Goal: Transaction & Acquisition: Purchase product/service

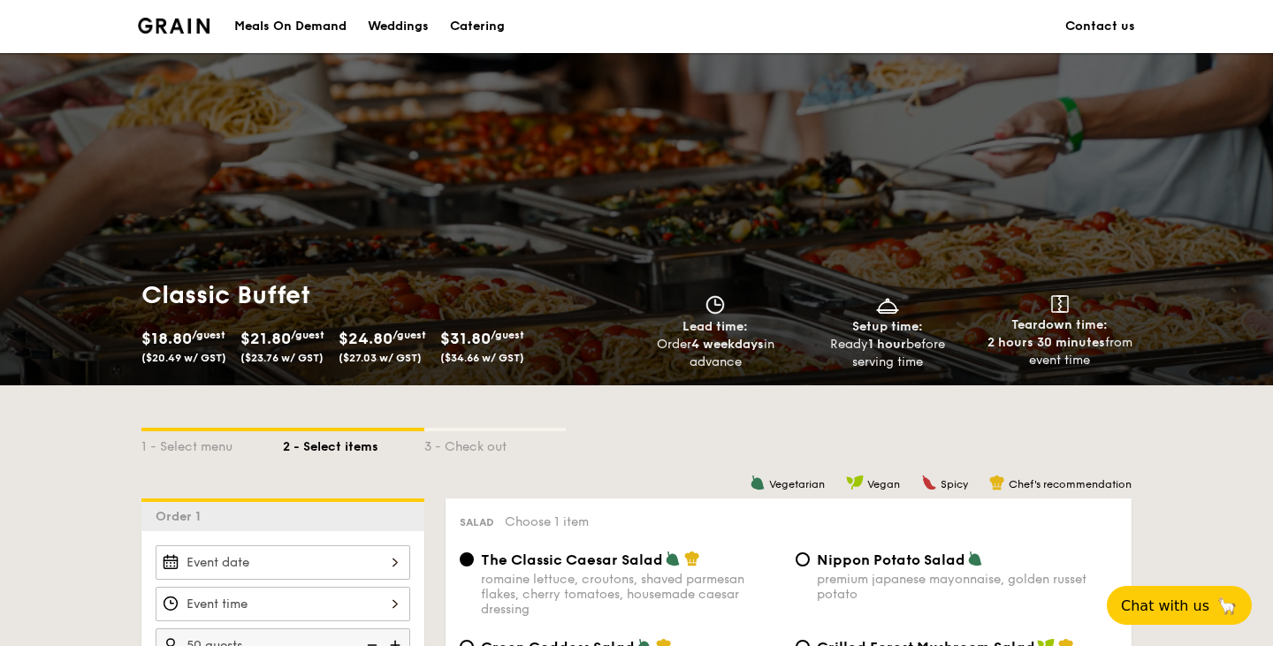
click at [1055, 324] on span "Teardown time:" at bounding box center [1059, 324] width 96 height 15
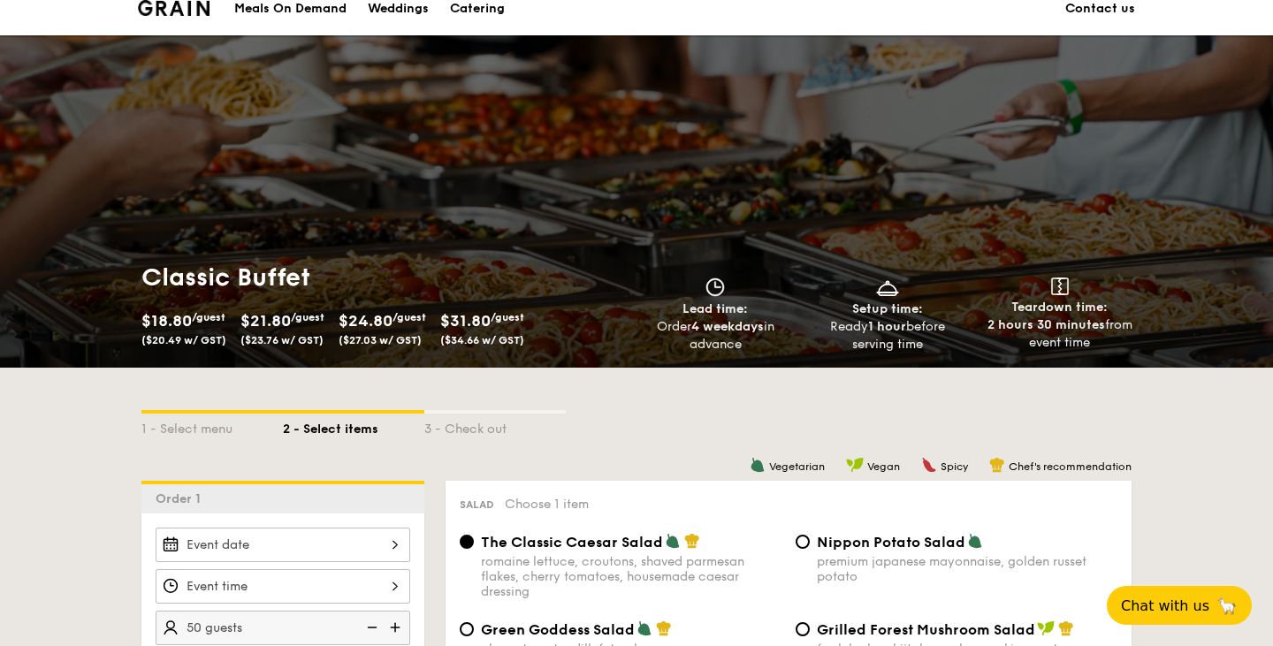
scroll to position [2, 0]
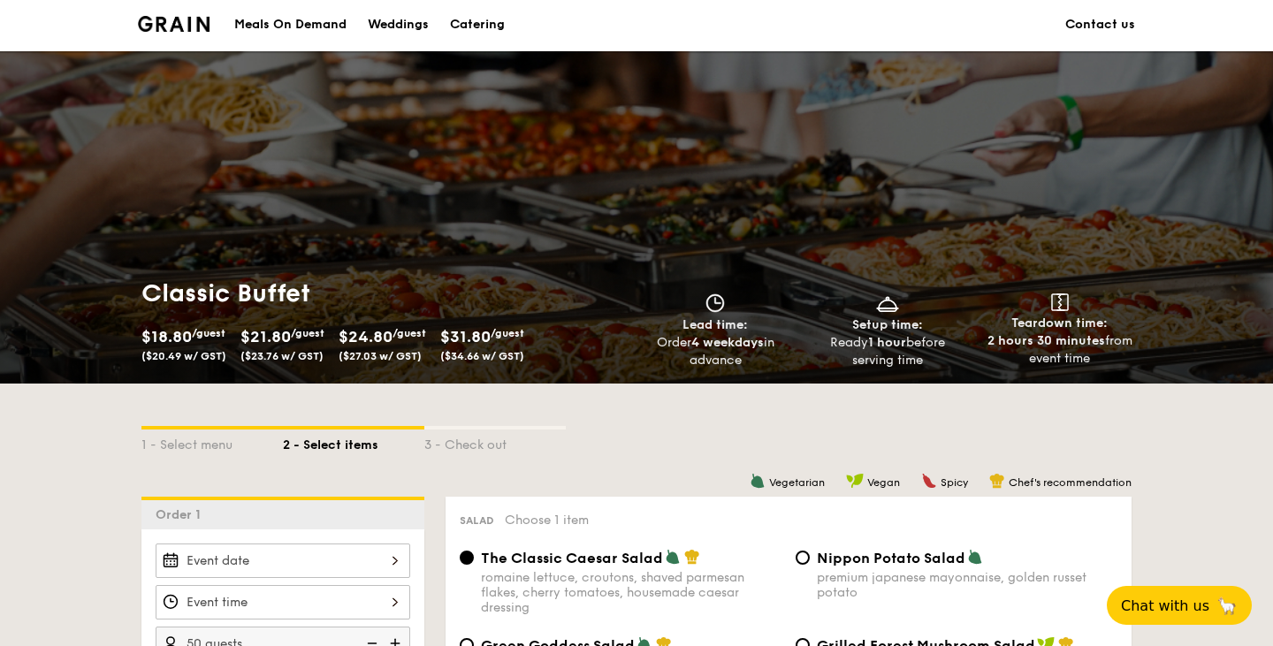
click at [475, 27] on div "Catering" at bounding box center [477, 24] width 55 height 53
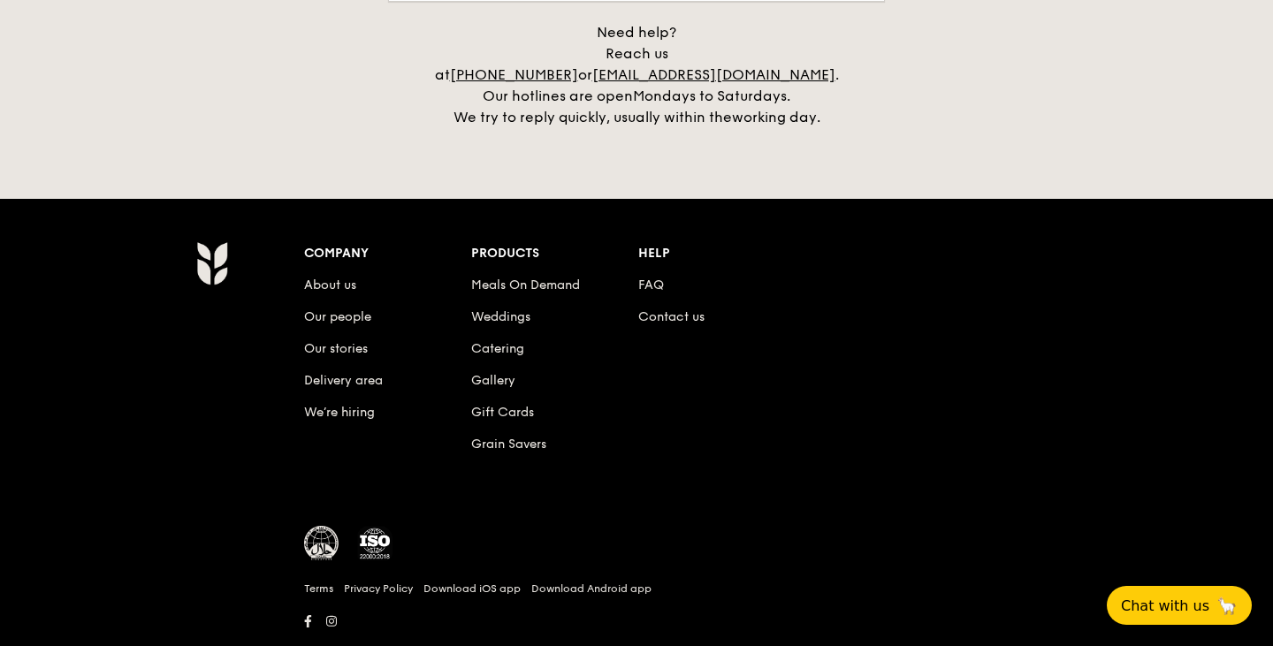
scroll to position [4149, 0]
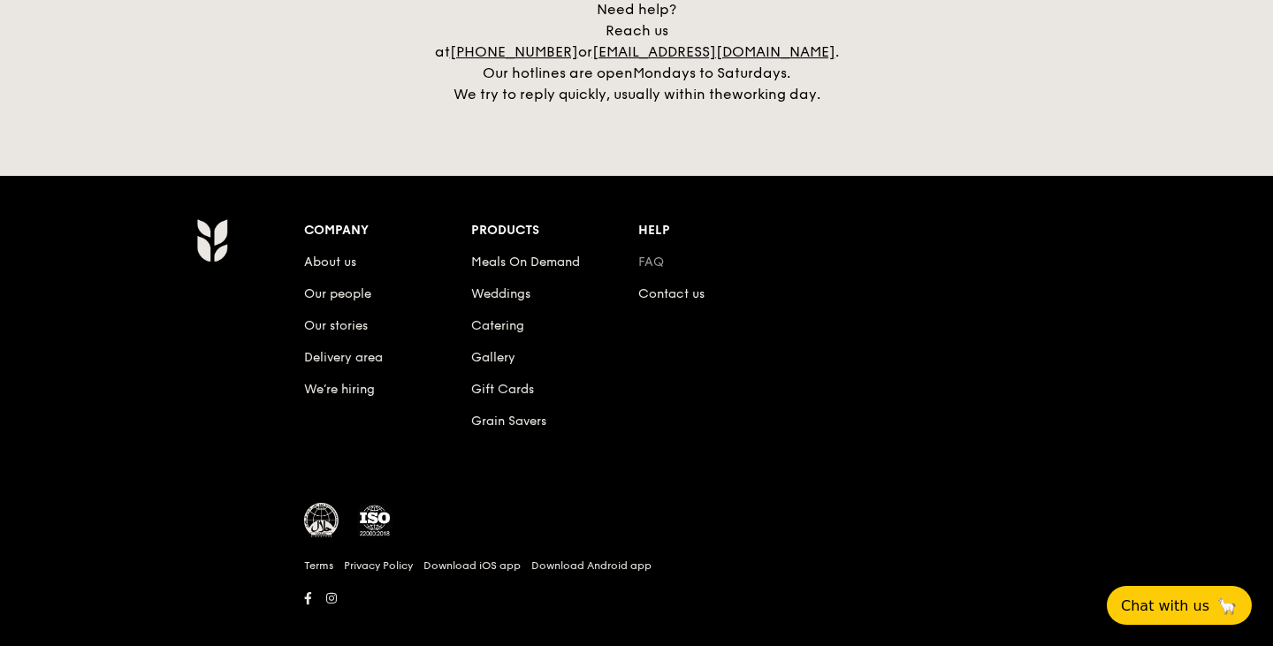
click at [653, 255] on link "FAQ" at bounding box center [651, 262] width 26 height 15
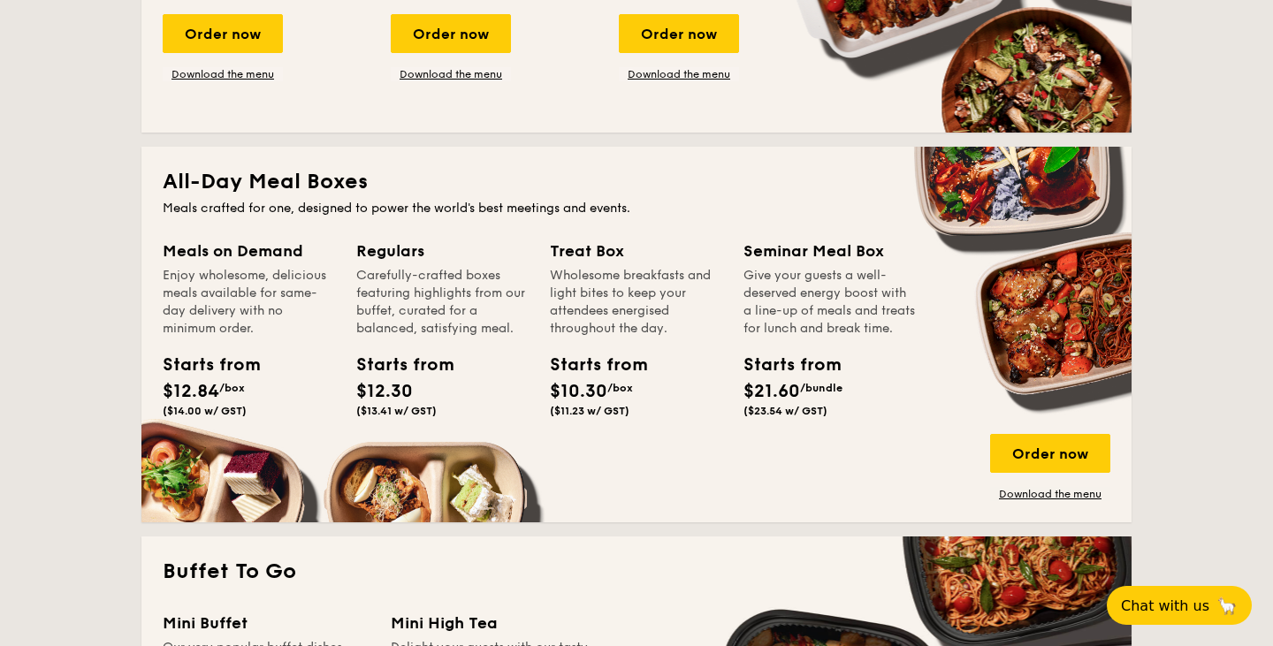
scroll to position [0, 0]
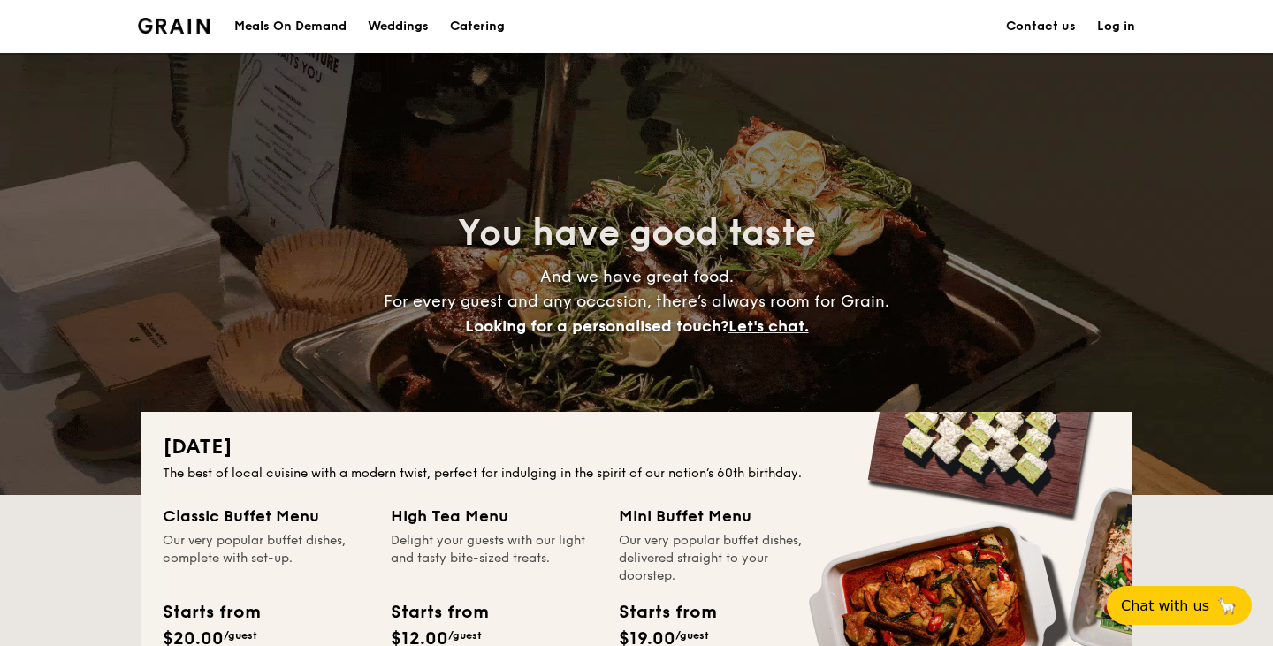
click at [179, 34] on li at bounding box center [181, 26] width 86 height 53
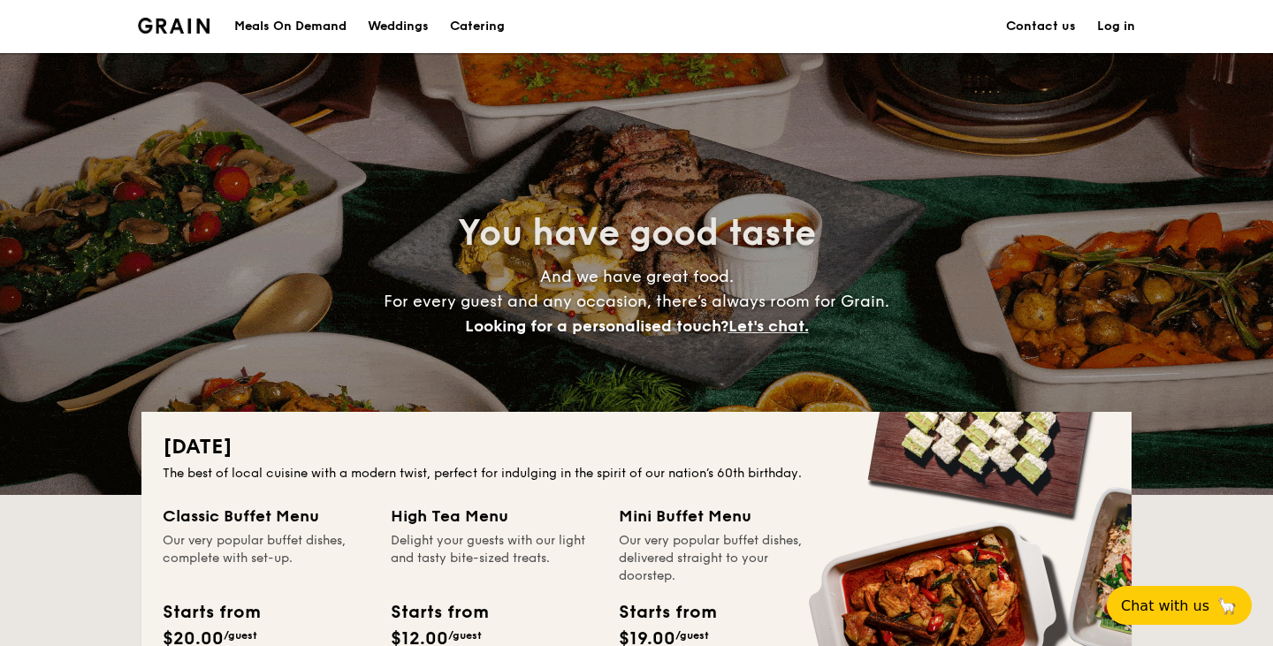
click at [182, 19] on img at bounding box center [174, 26] width 72 height 16
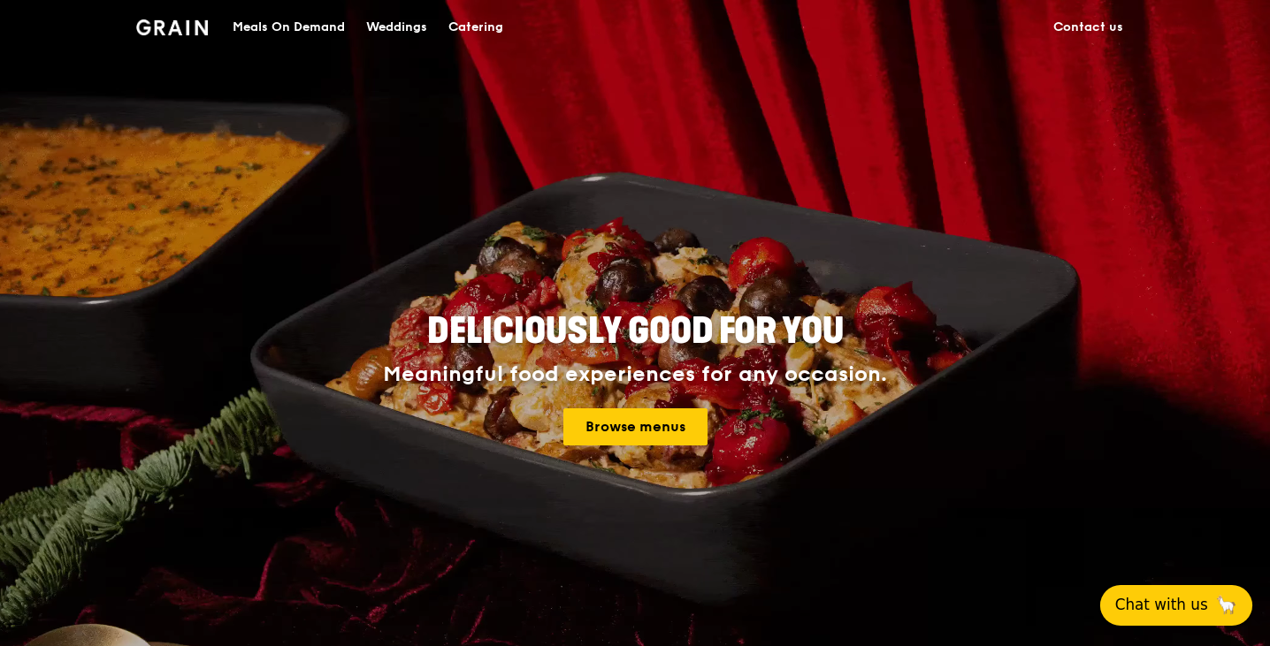
click at [1189, 604] on button "Chat with us 🦙" at bounding box center [1176, 605] width 152 height 41
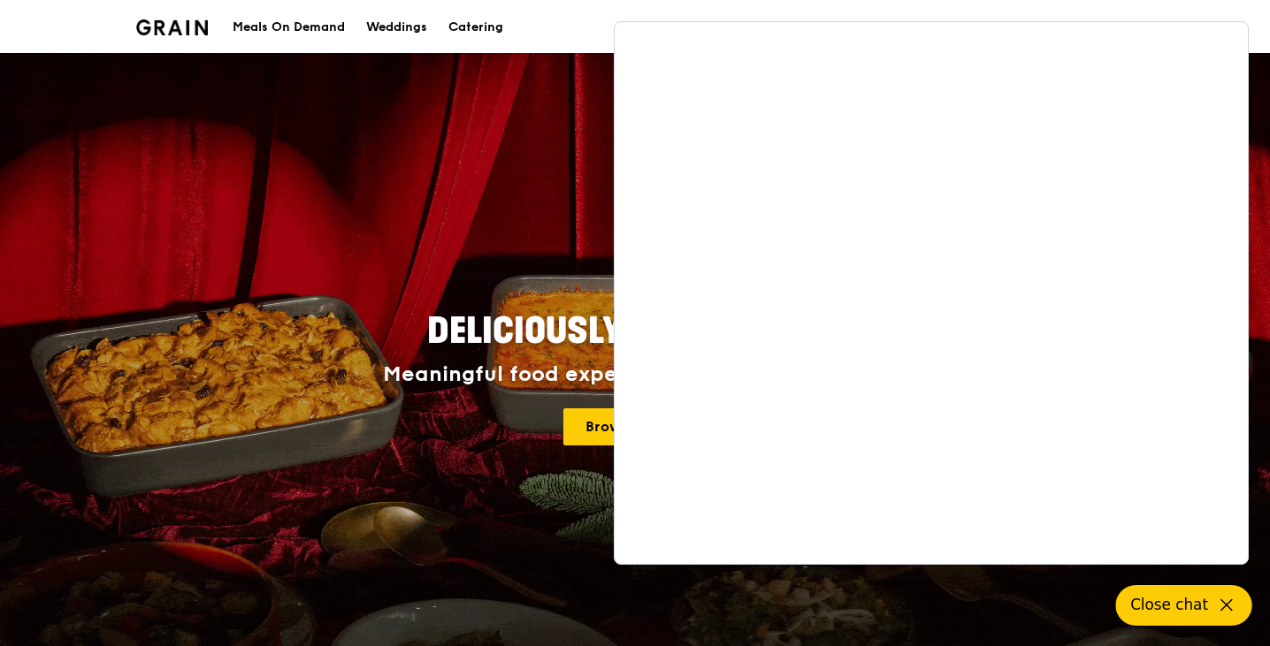
scroll to position [34, 0]
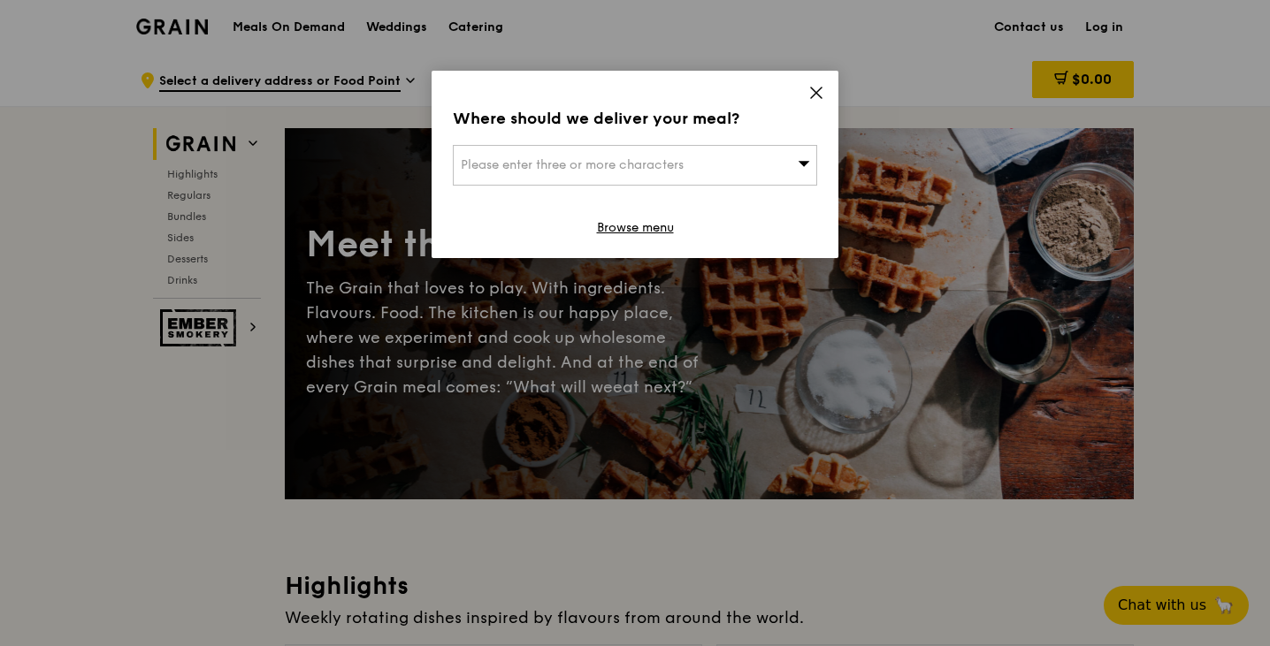
click at [821, 91] on icon at bounding box center [816, 93] width 16 height 16
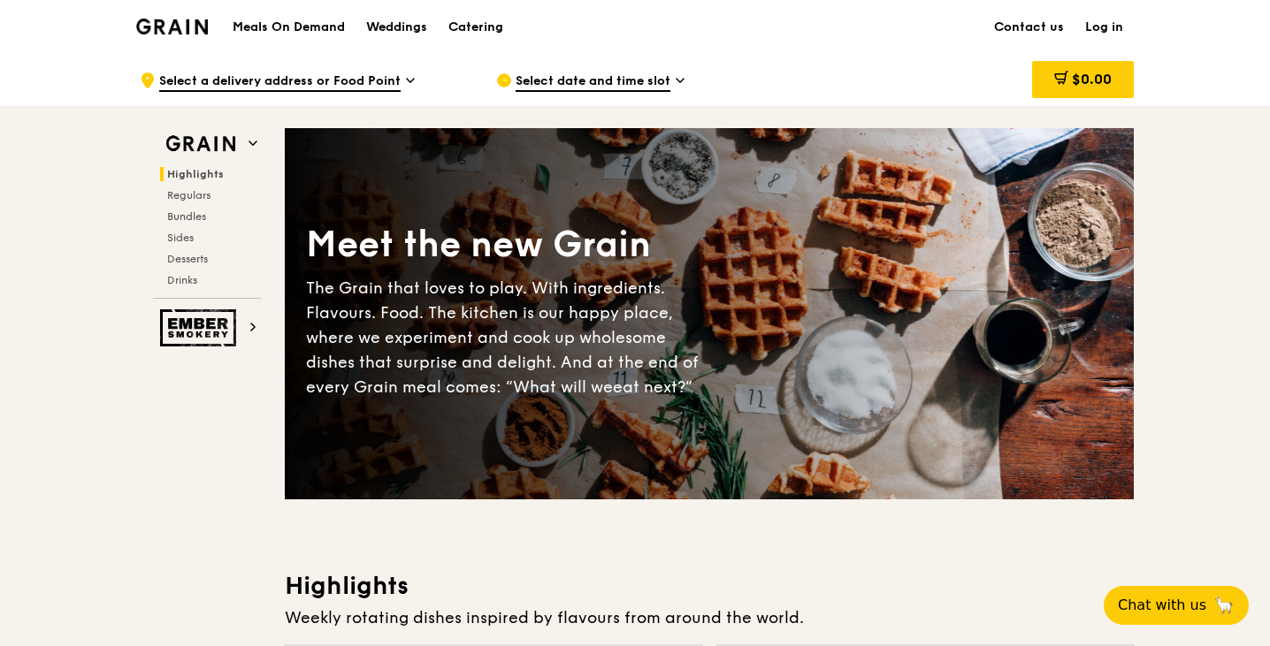
click at [187, 29] on img at bounding box center [172, 27] width 72 height 16
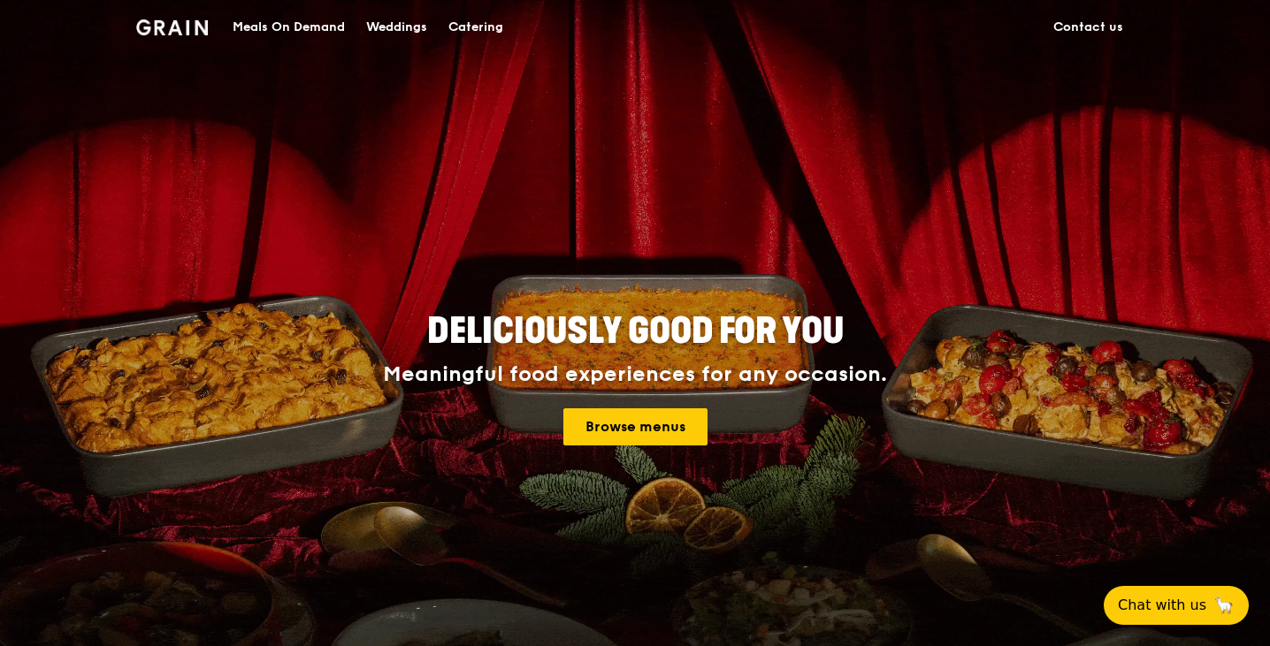
click at [478, 20] on div "Catering" at bounding box center [475, 27] width 55 height 53
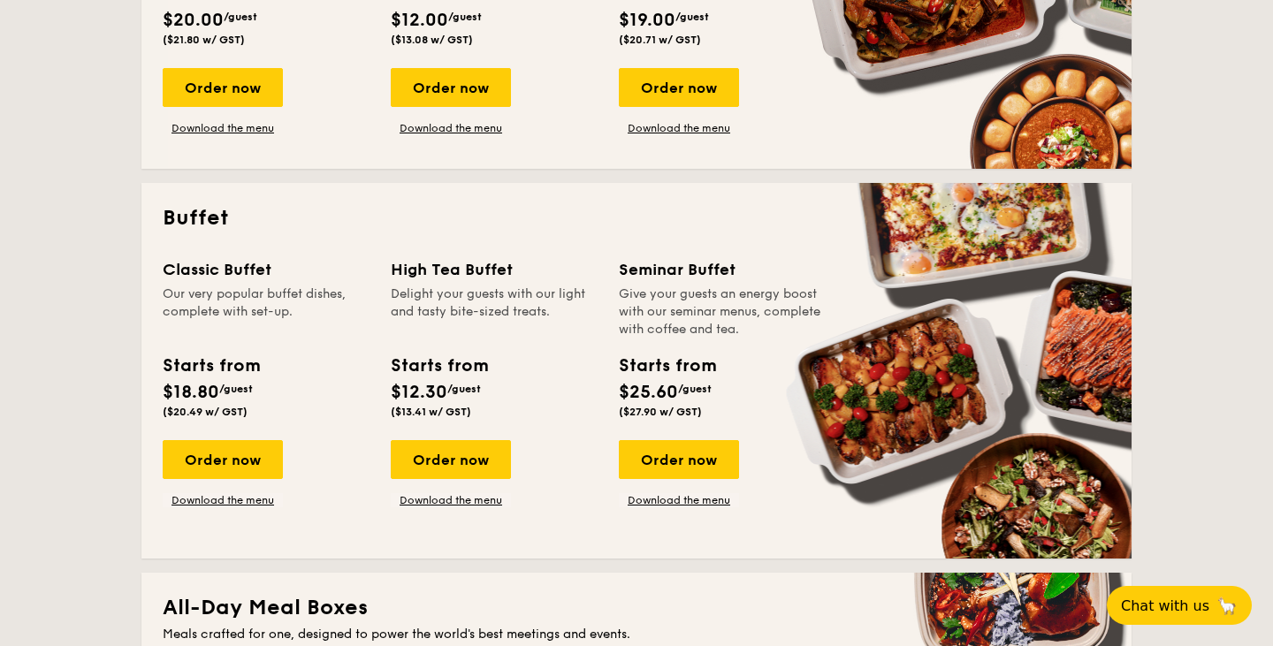
scroll to position [668, 0]
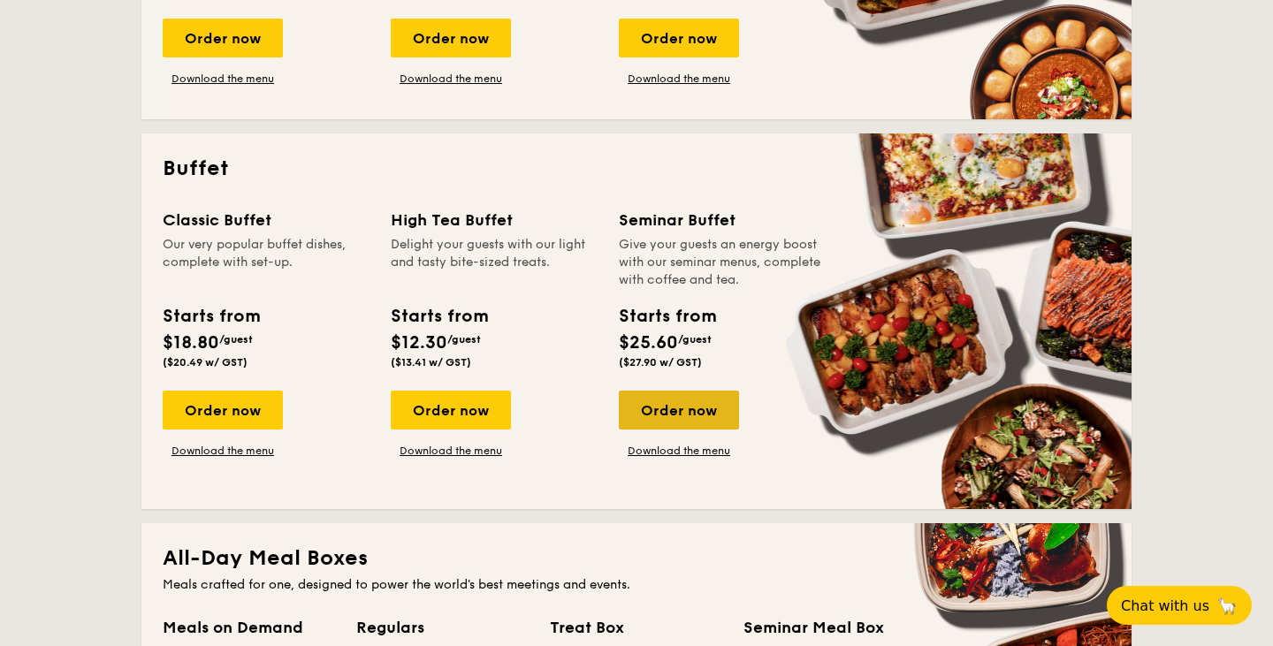
click at [682, 400] on div "Order now" at bounding box center [679, 410] width 120 height 39
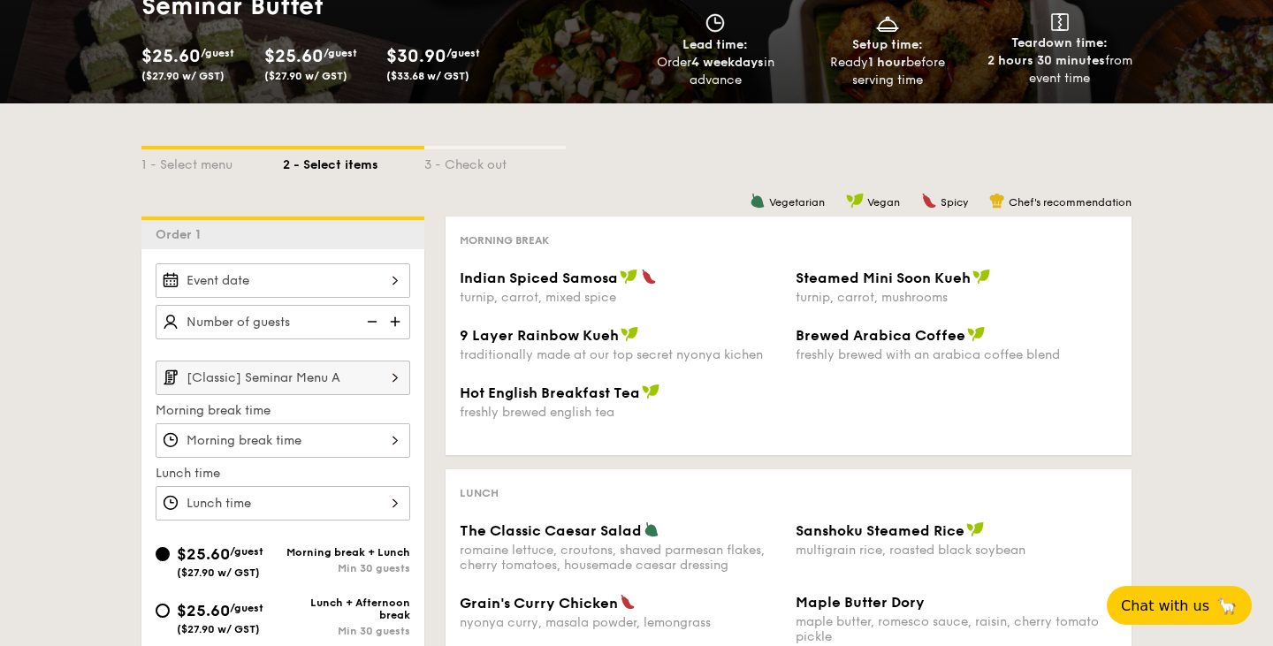
scroll to position [231, 0]
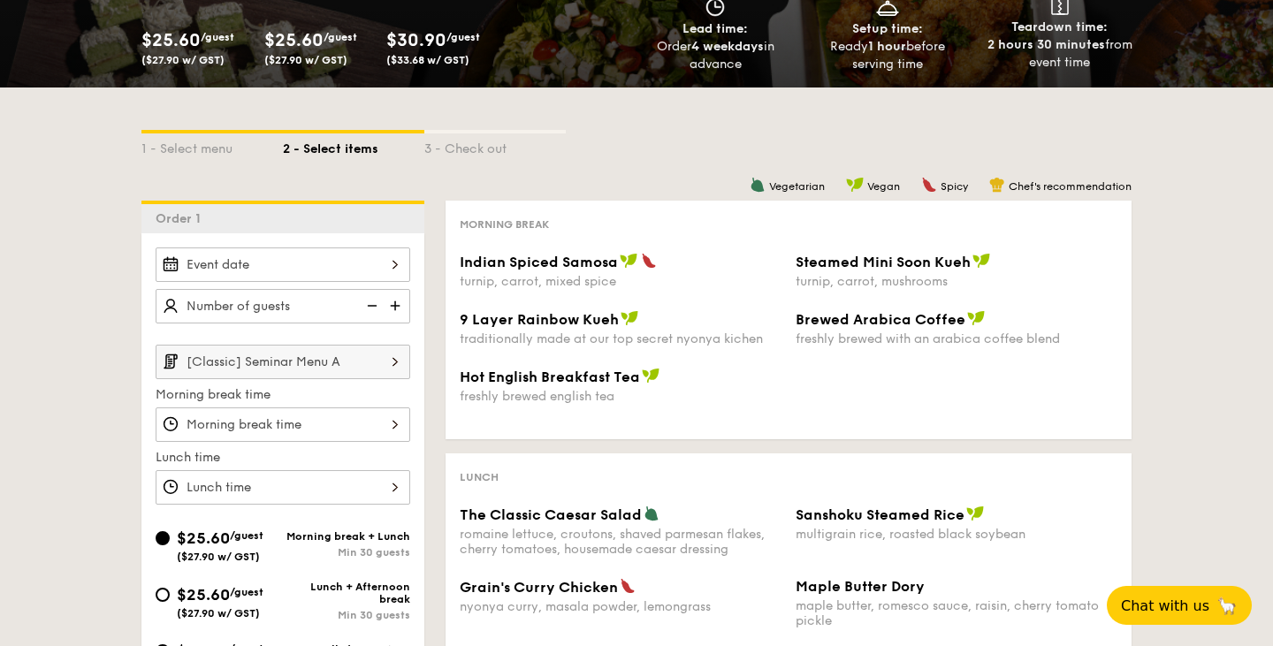
click at [348, 355] on input "[Classic] Seminar Menu A" at bounding box center [283, 362] width 255 height 34
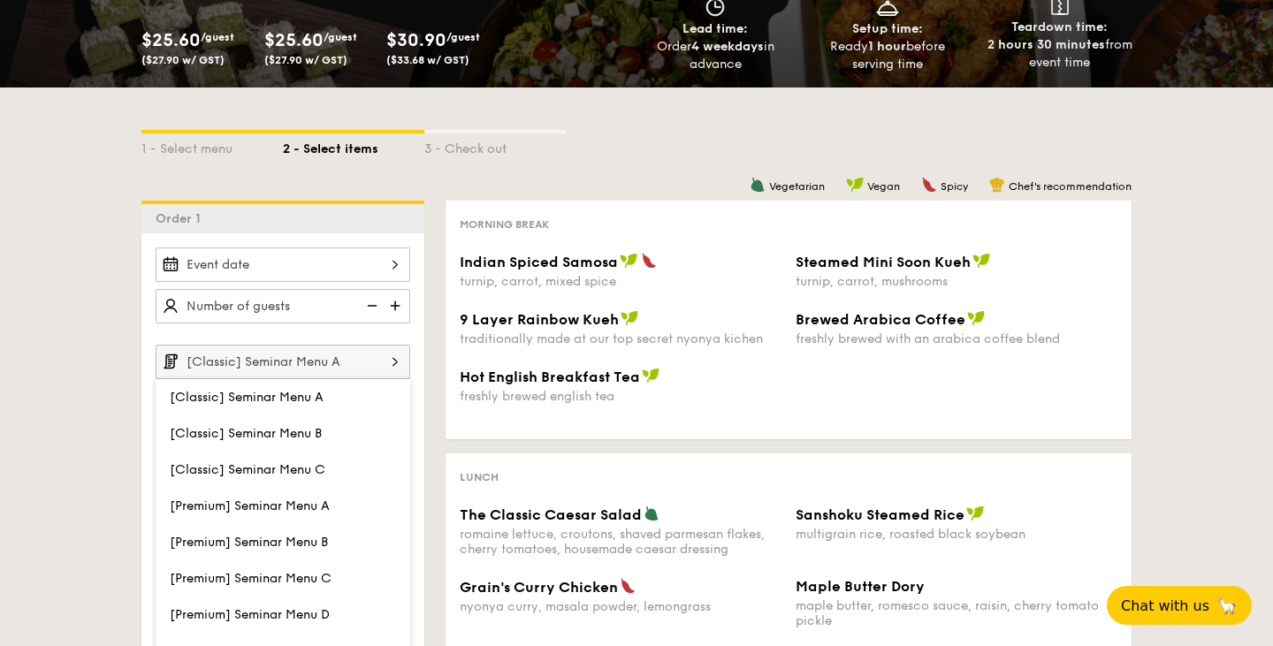
click at [588, 424] on div "Hot English Breakfast Tea freshly brewed english tea" at bounding box center [789, 396] width 672 height 57
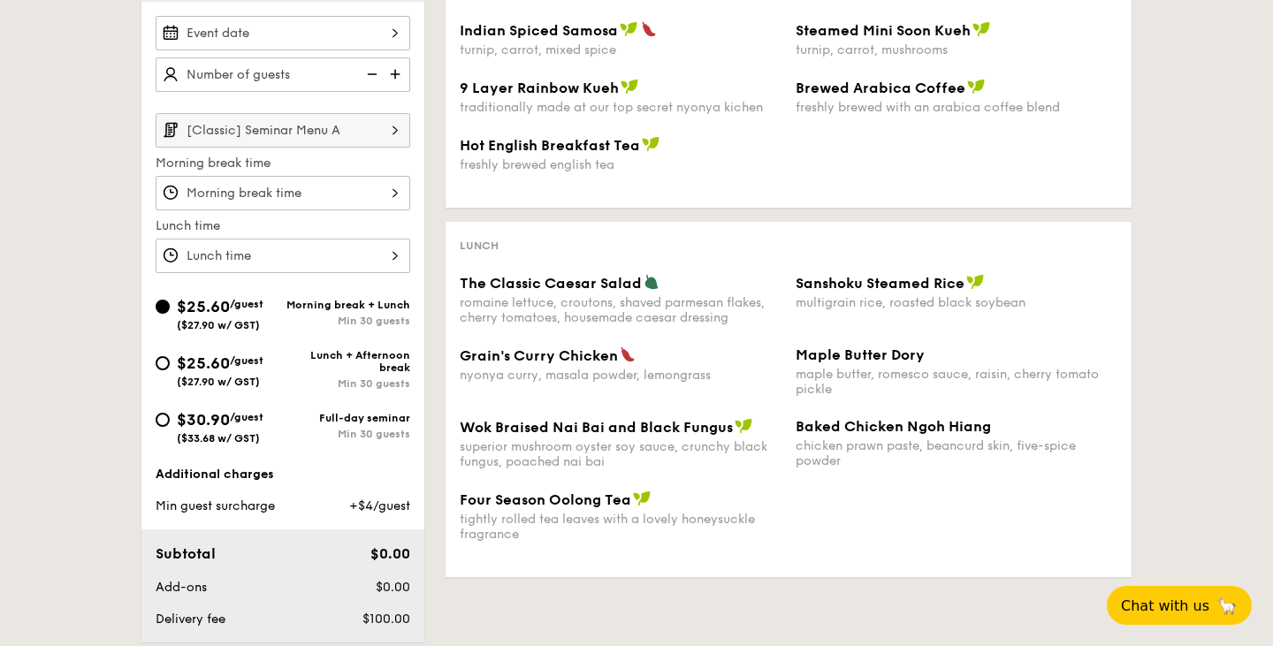
scroll to position [464, 0]
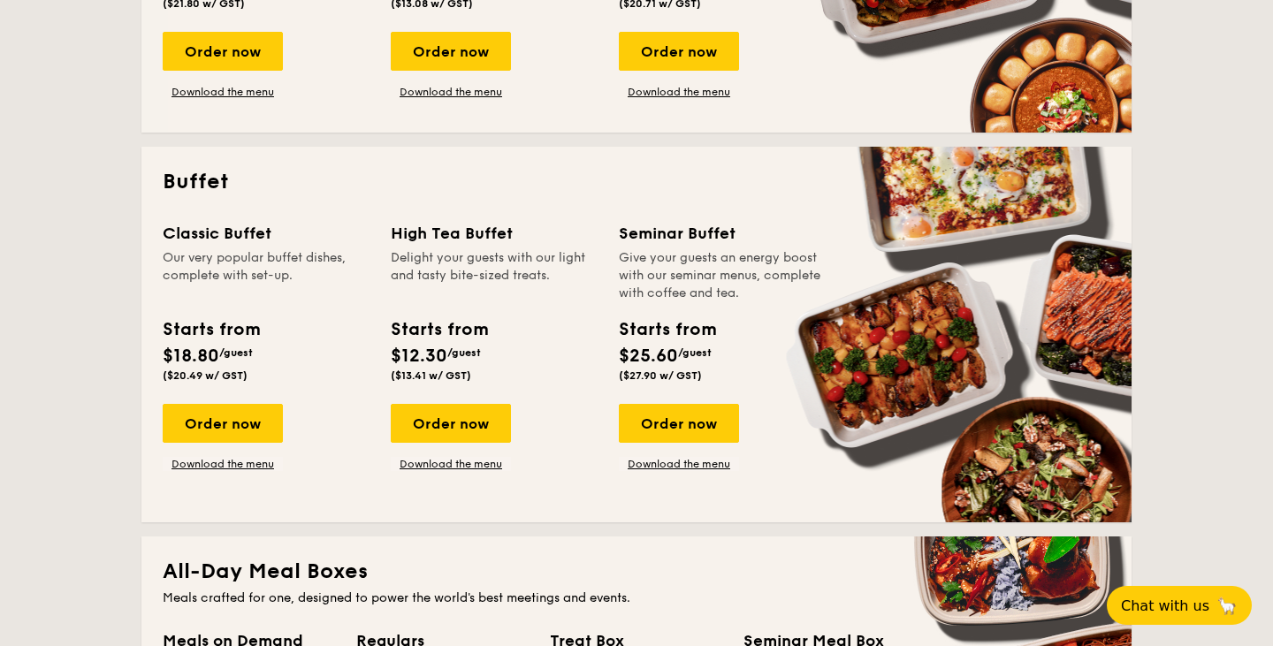
scroll to position [633, 0]
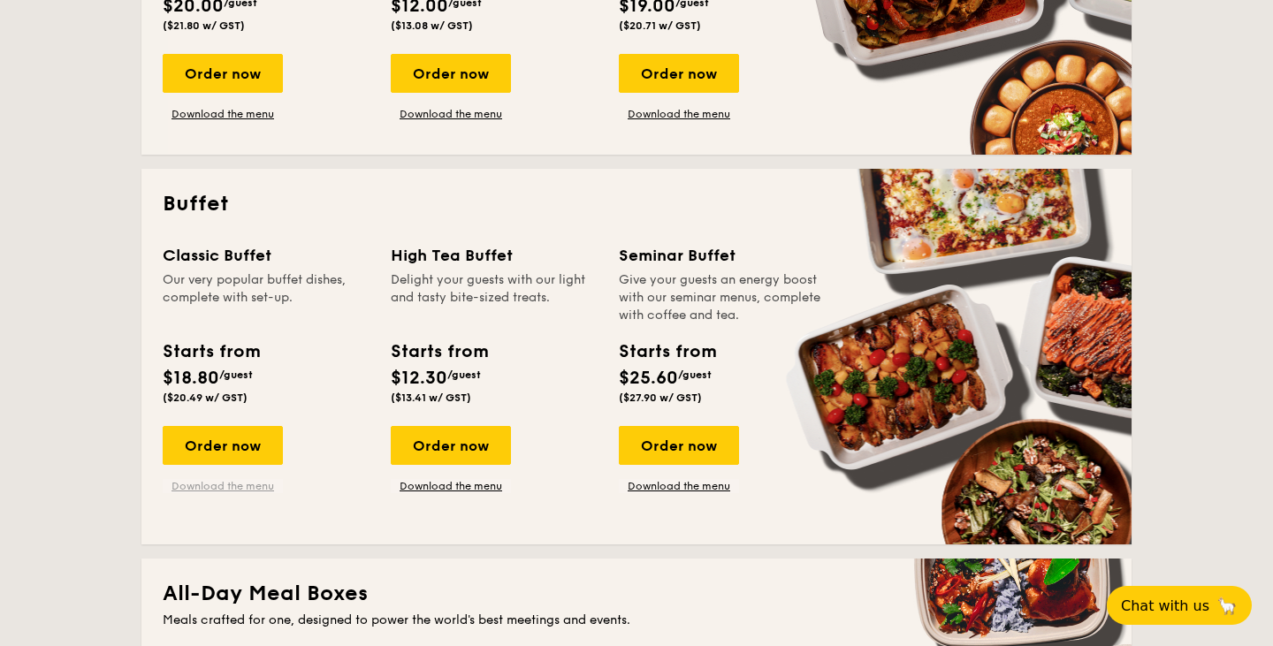
click at [232, 489] on link "Download the menu" at bounding box center [223, 486] width 120 height 14
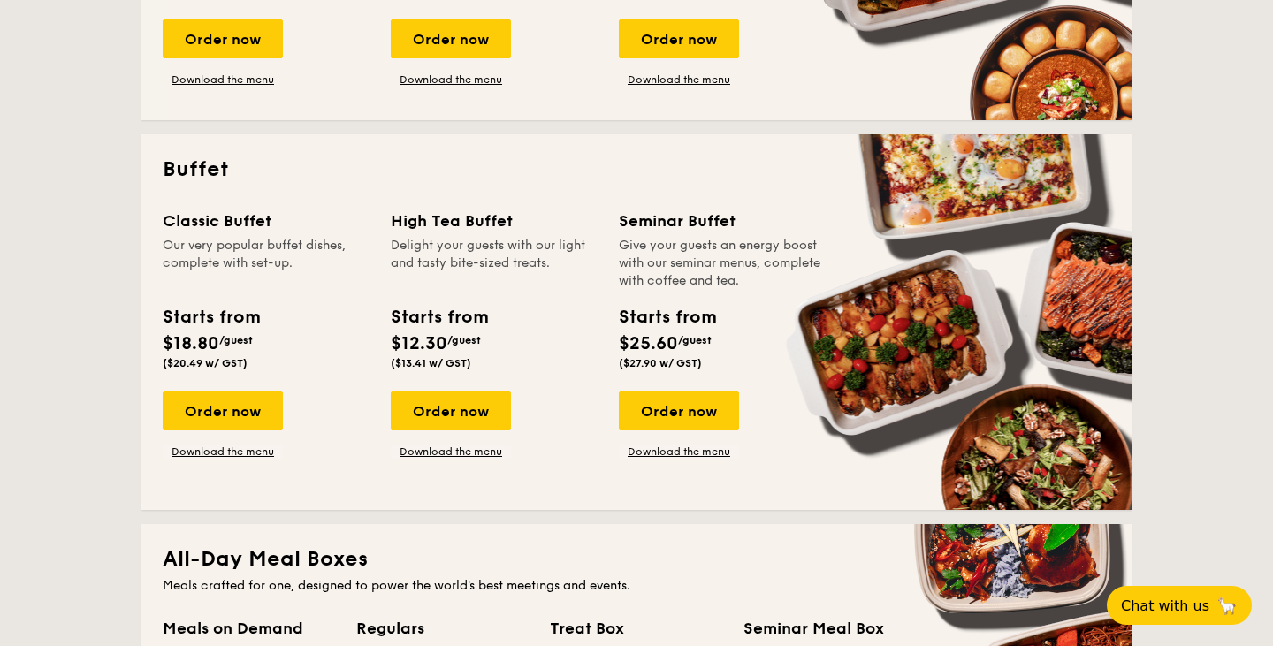
scroll to position [625, 0]
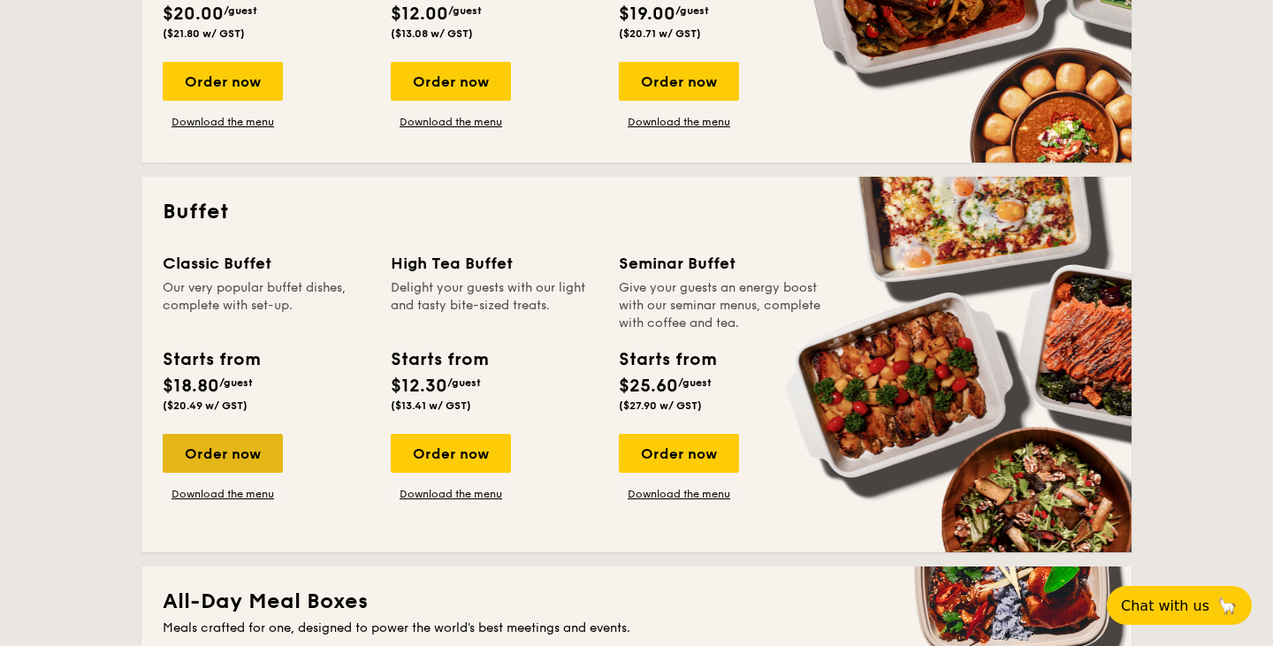
click at [195, 450] on div "Order now" at bounding box center [223, 453] width 120 height 39
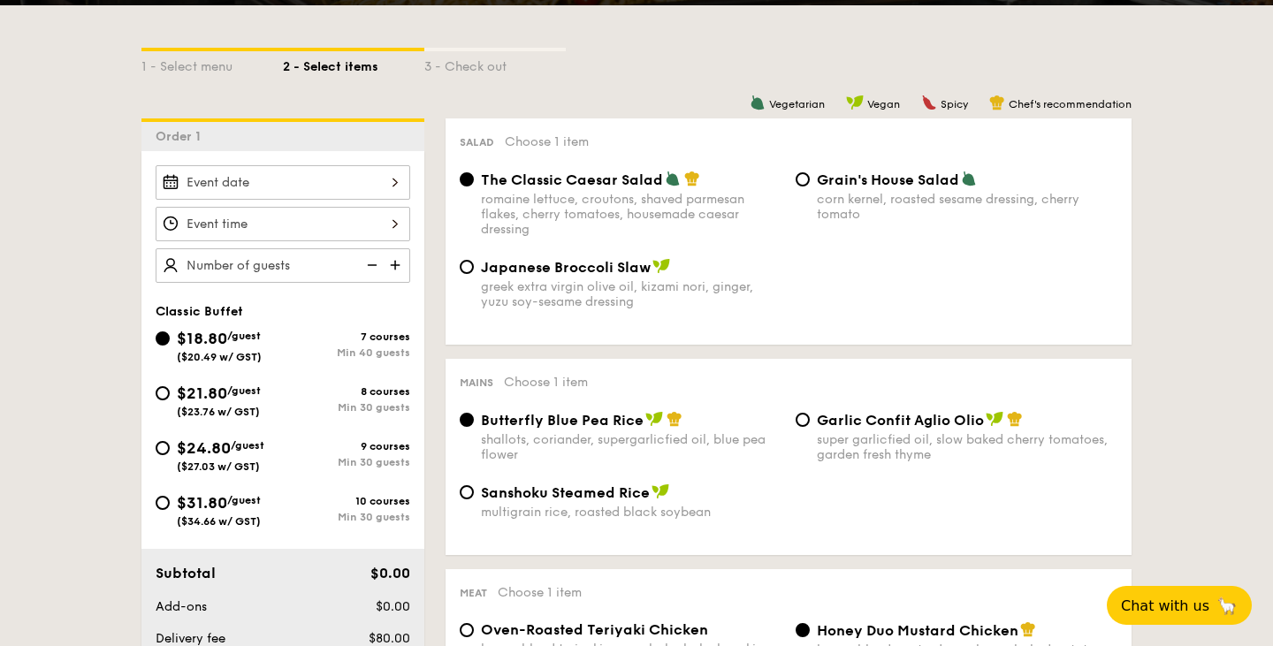
scroll to position [385, 0]
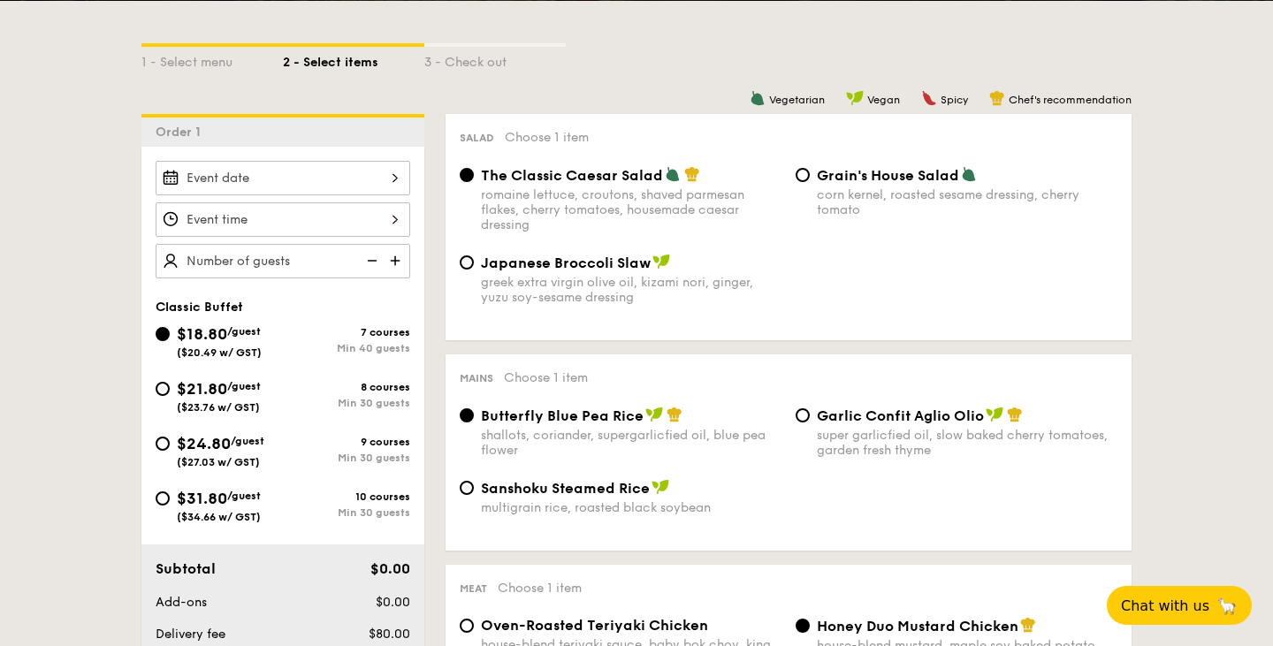
click at [232, 388] on span "/guest" at bounding box center [244, 386] width 34 height 12
click at [170, 388] on input "$21.80 /guest ($23.76 w/ GST) 8 courses Min 30 guests" at bounding box center [163, 389] width 14 height 14
radio input "true"
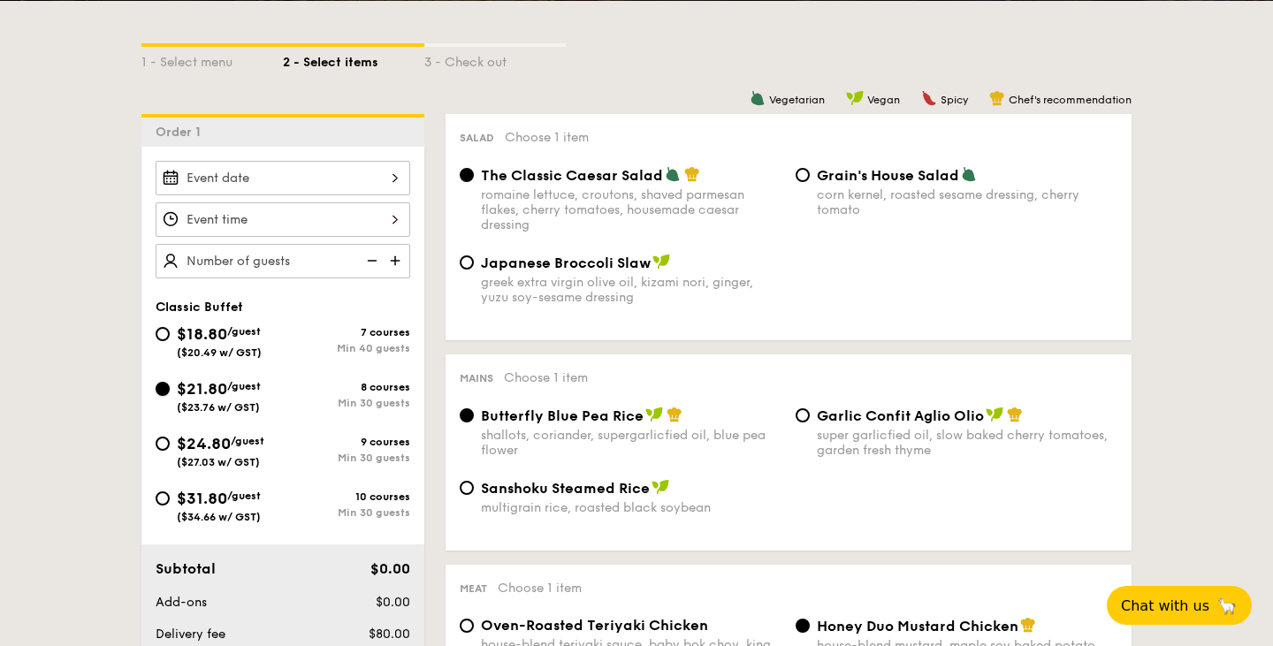
radio input "true"
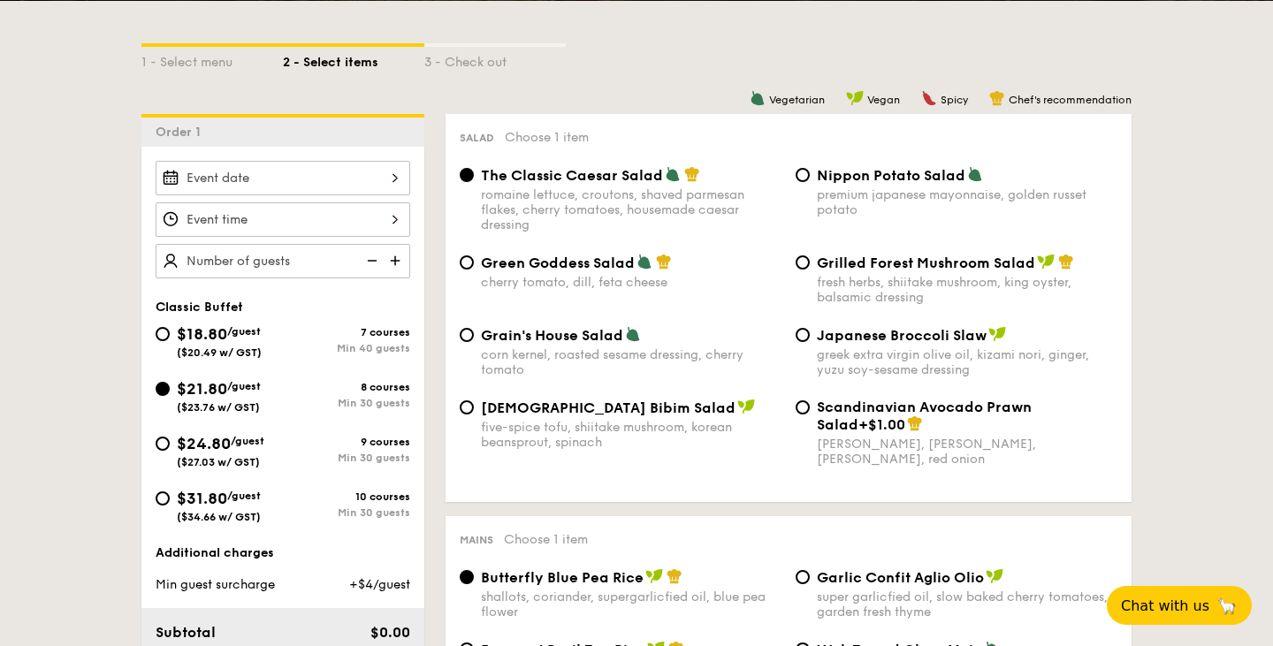
click at [238, 347] on span "($20.49 w/ GST)" at bounding box center [219, 353] width 85 height 12
click at [170, 341] on input "$18.80 /guest ($20.49 w/ GST) 7 courses Min 40 guests" at bounding box center [163, 334] width 14 height 14
radio input "true"
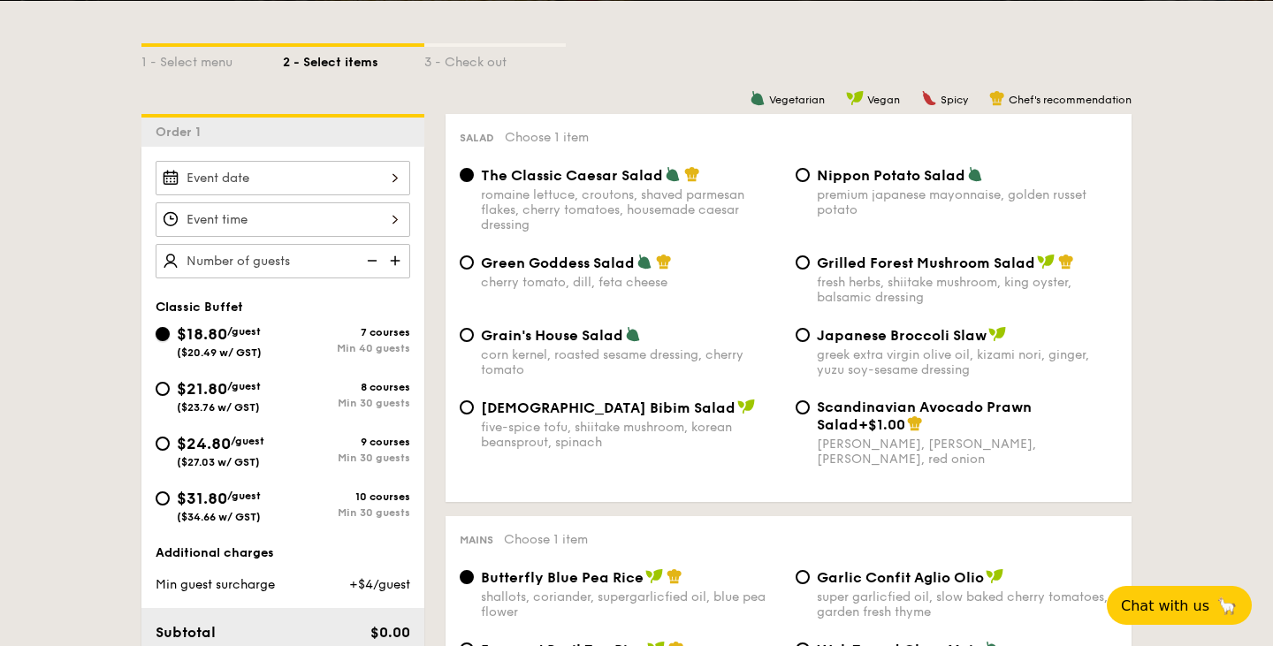
radio input "true"
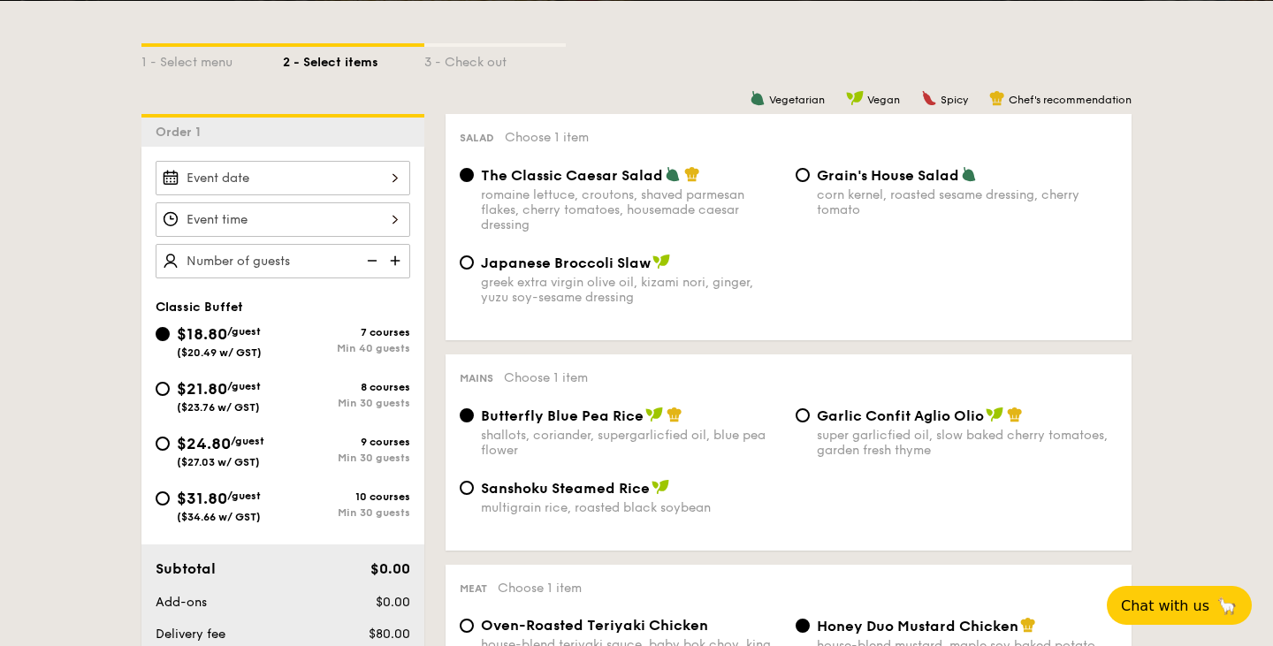
click at [824, 424] on span "Garlic Confit Aglio Olio" at bounding box center [900, 416] width 167 height 17
click at [810, 423] on input "Garlic Confit Aglio Olio super garlicfied oil, slow baked cherry tomatoes, gard…" at bounding box center [803, 415] width 14 height 14
radio input "true"
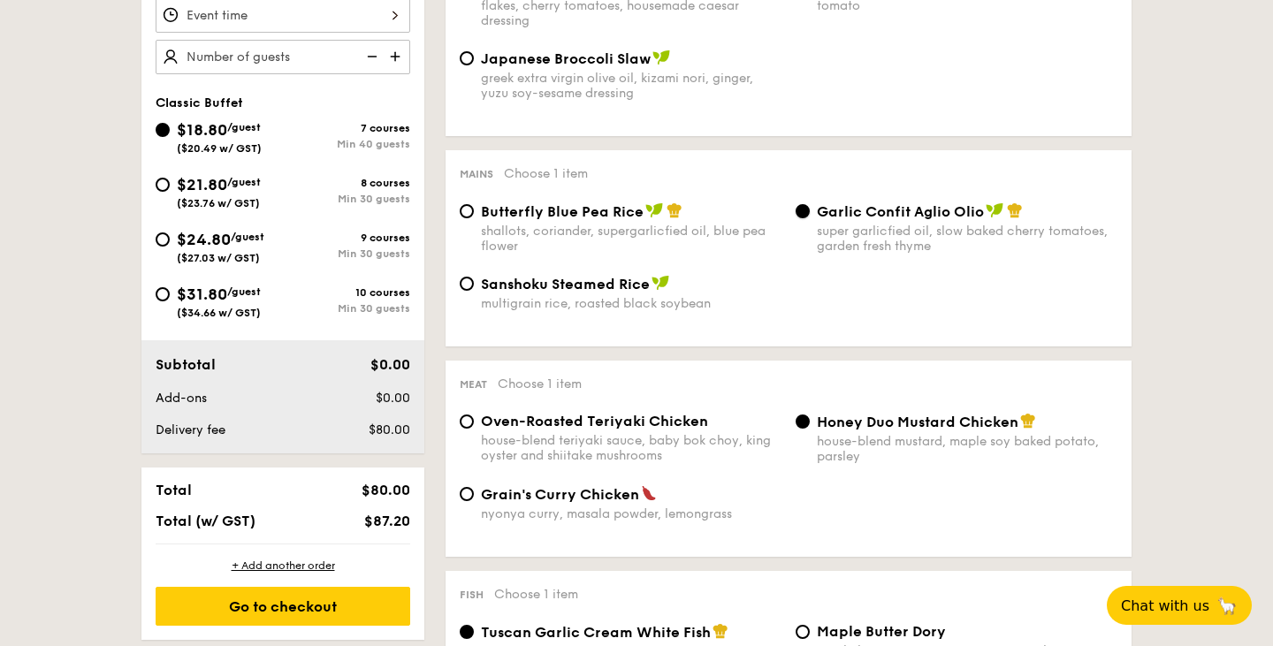
scroll to position [590, 0]
click at [874, 456] on div "house-blend mustard, maple soy baked potato, parsley" at bounding box center [967, 448] width 301 height 30
click at [810, 428] on input "Honey Duo Mustard Chicken house-blend mustard, maple soy baked potato, parsley" at bounding box center [803, 421] width 14 height 14
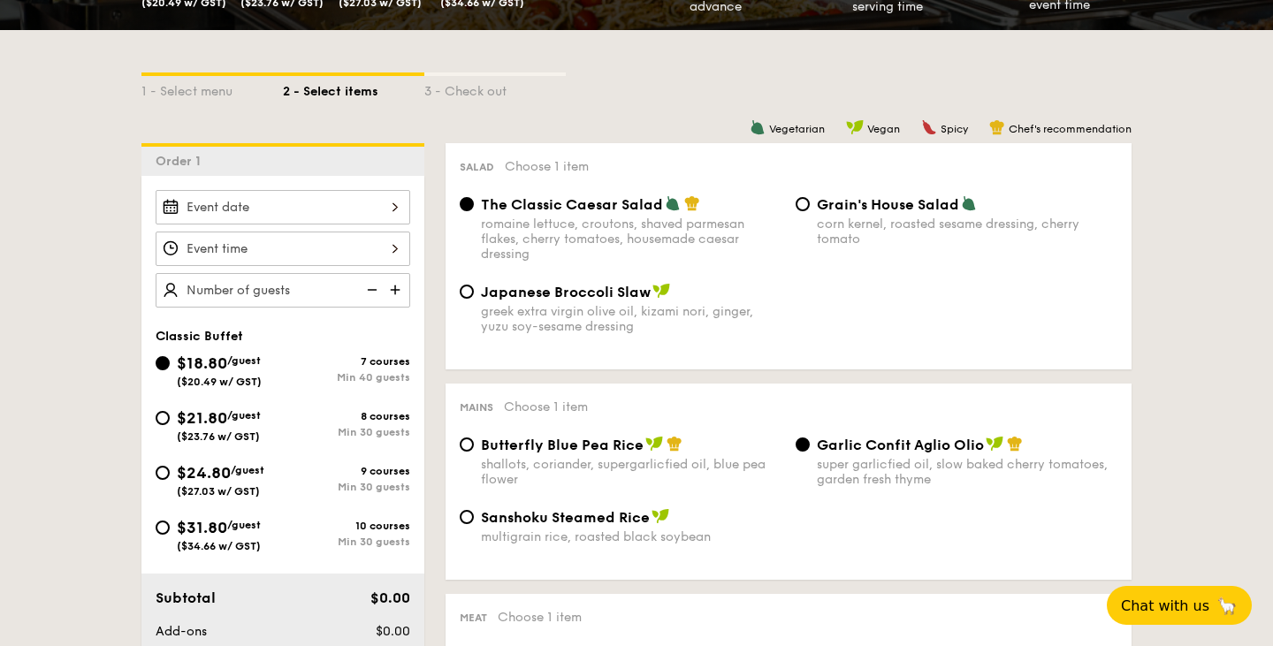
scroll to position [357, 0]
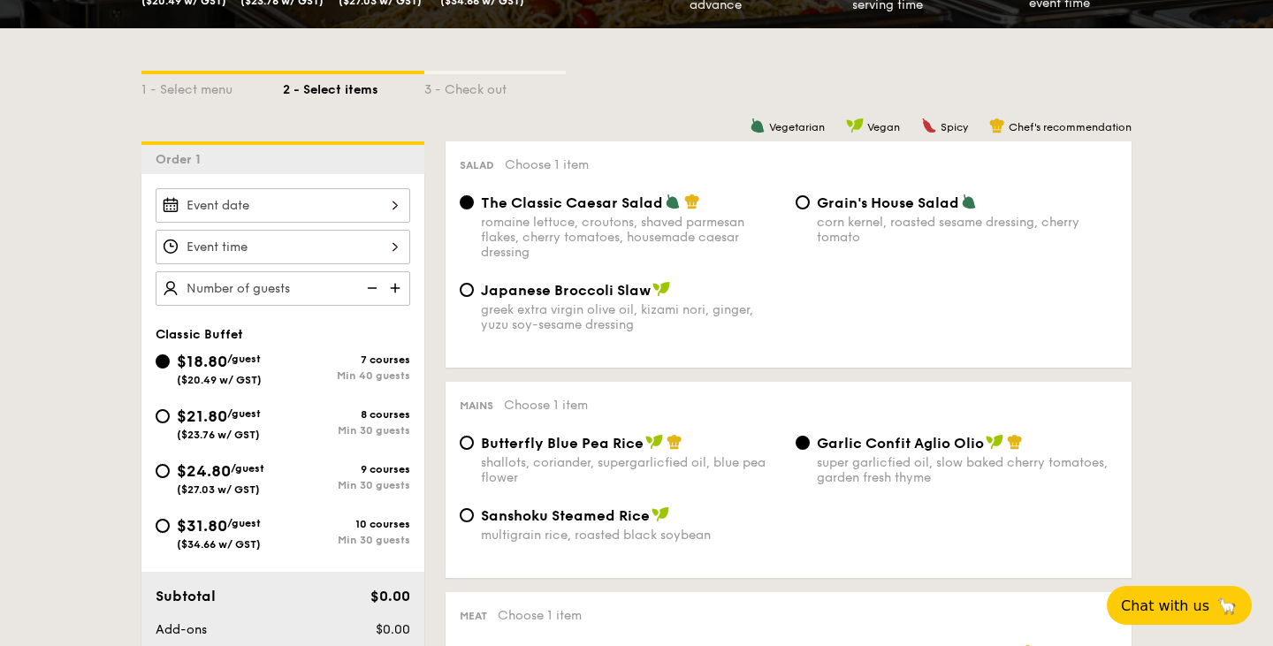
click at [227, 423] on span "$21.80" at bounding box center [202, 416] width 50 height 19
click at [170, 423] on input "$21.80 /guest ($23.76 w/ GST) 8 courses Min 30 guests" at bounding box center [163, 416] width 14 height 14
radio input "true"
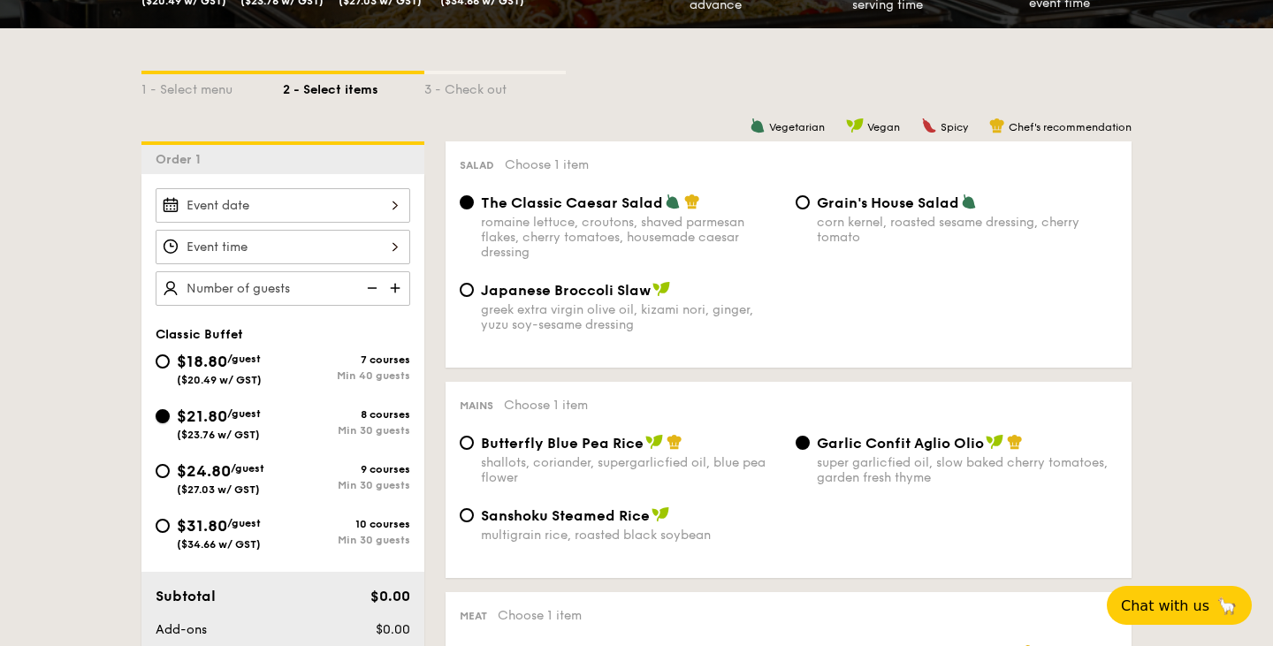
radio input "true"
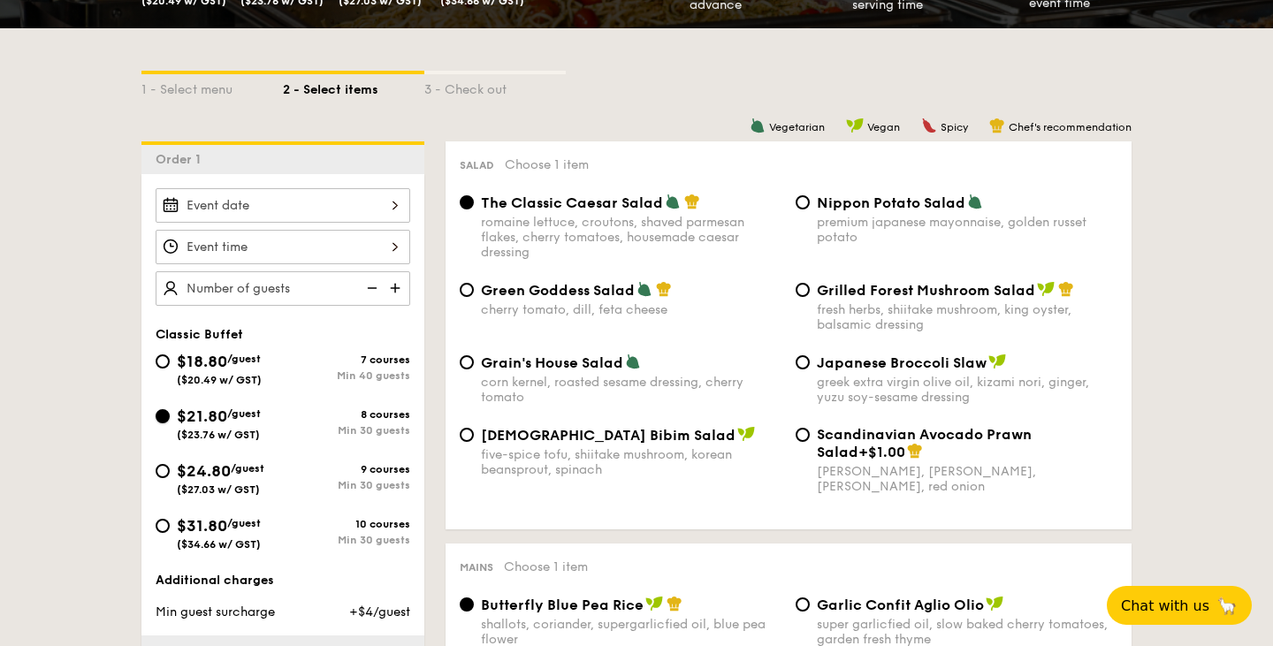
scroll to position [451, 0]
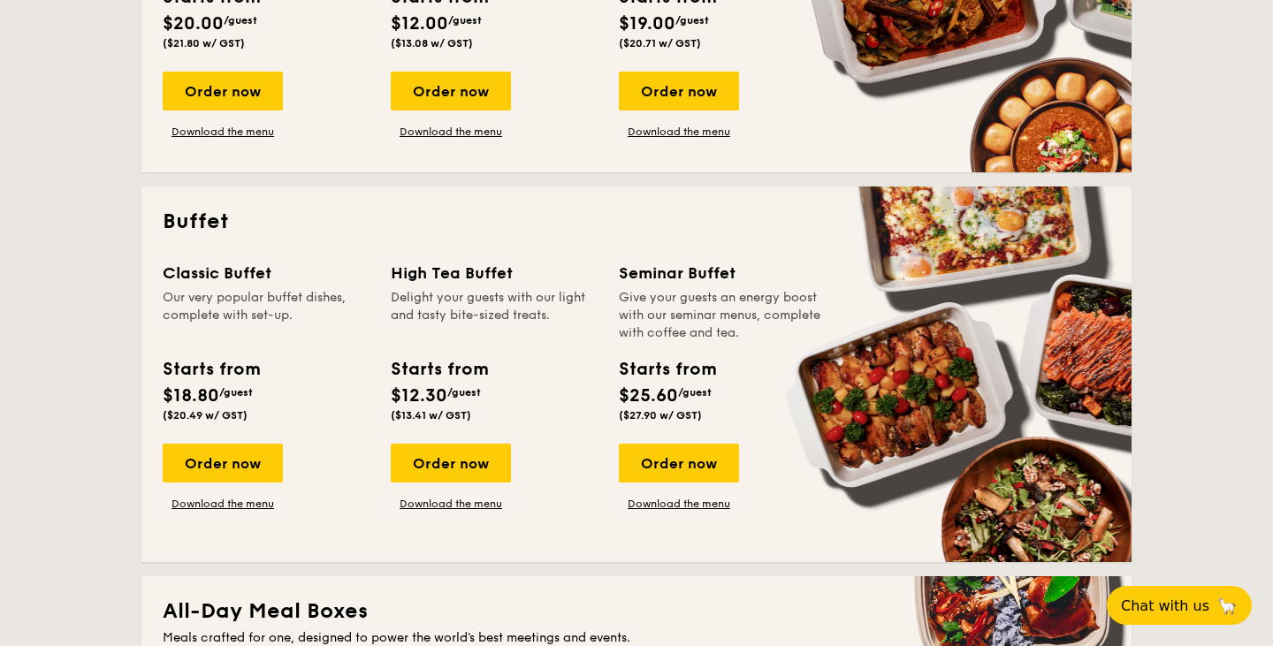
scroll to position [614, 0]
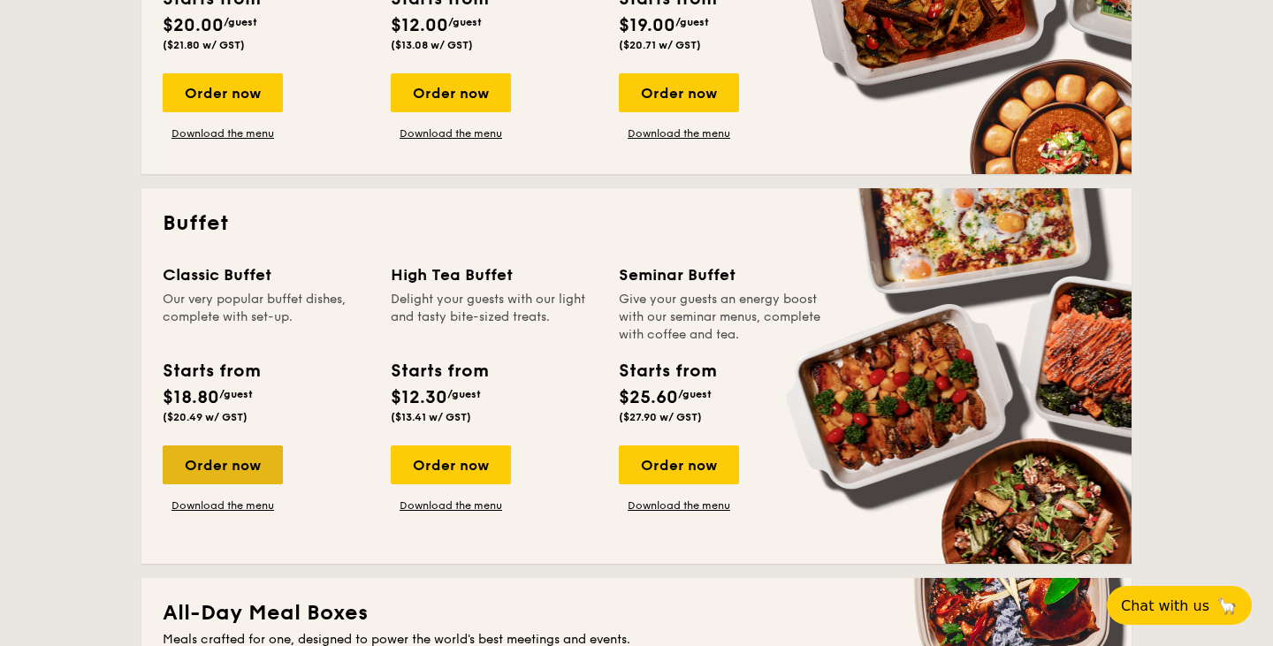
click at [237, 468] on div "Order now" at bounding box center [223, 465] width 120 height 39
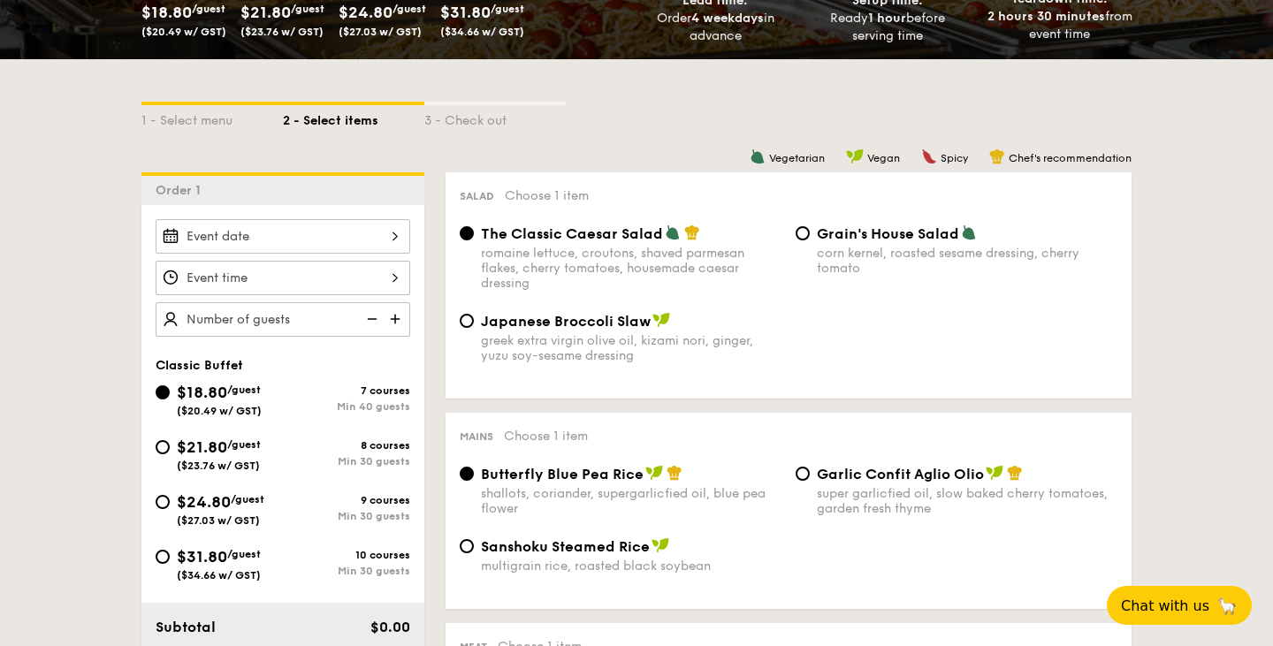
scroll to position [331, 0]
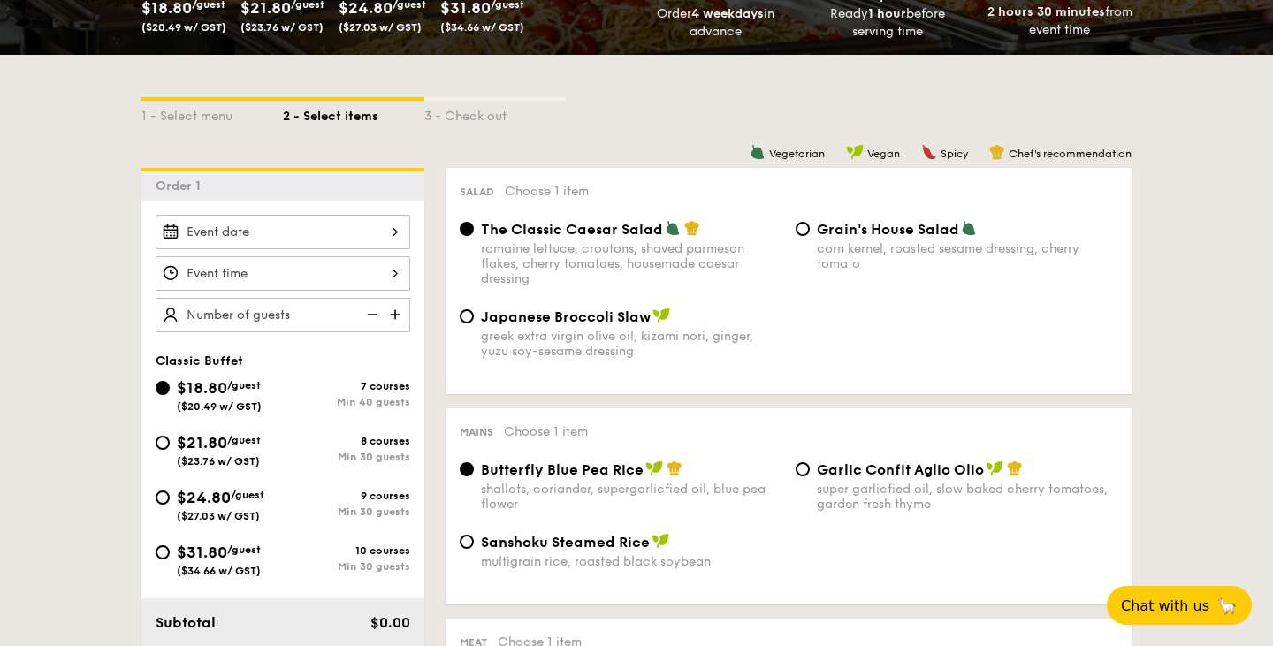
click at [227, 464] on span "($23.76 w/ GST)" at bounding box center [218, 461] width 83 height 12
click at [170, 450] on input "$21.80 /guest ($23.76 w/ GST) 8 courses Min 30 guests" at bounding box center [163, 443] width 14 height 14
radio input "true"
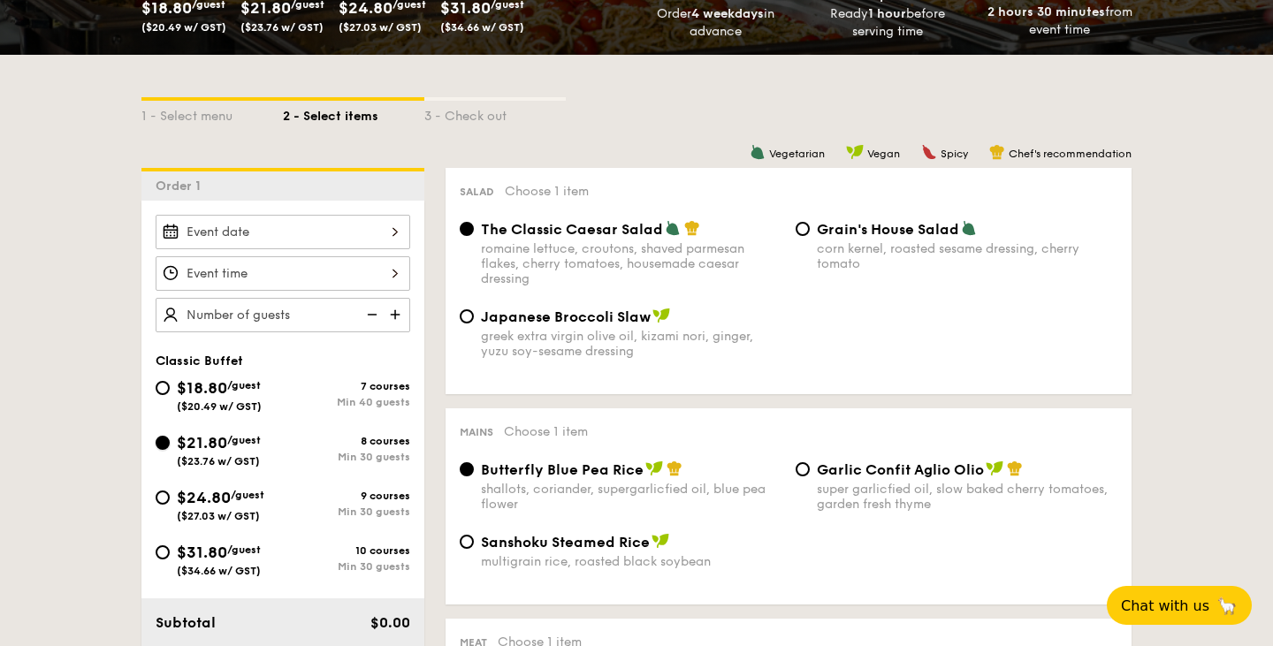
radio input "true"
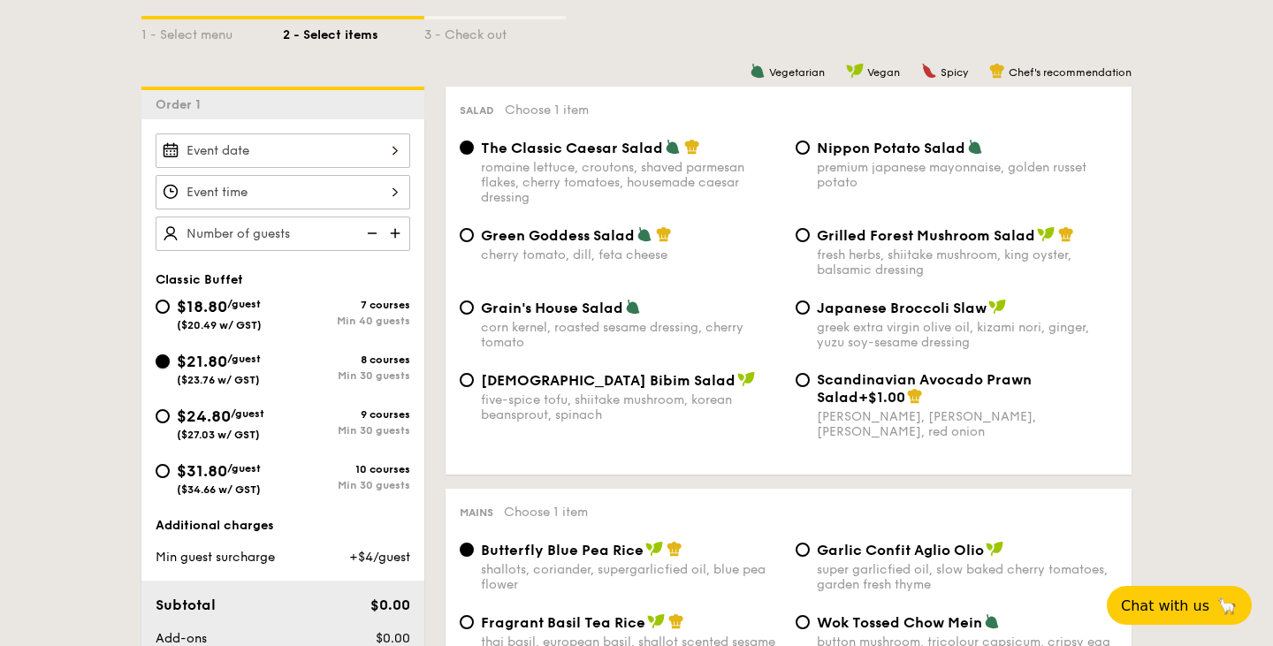
scroll to position [442, 0]
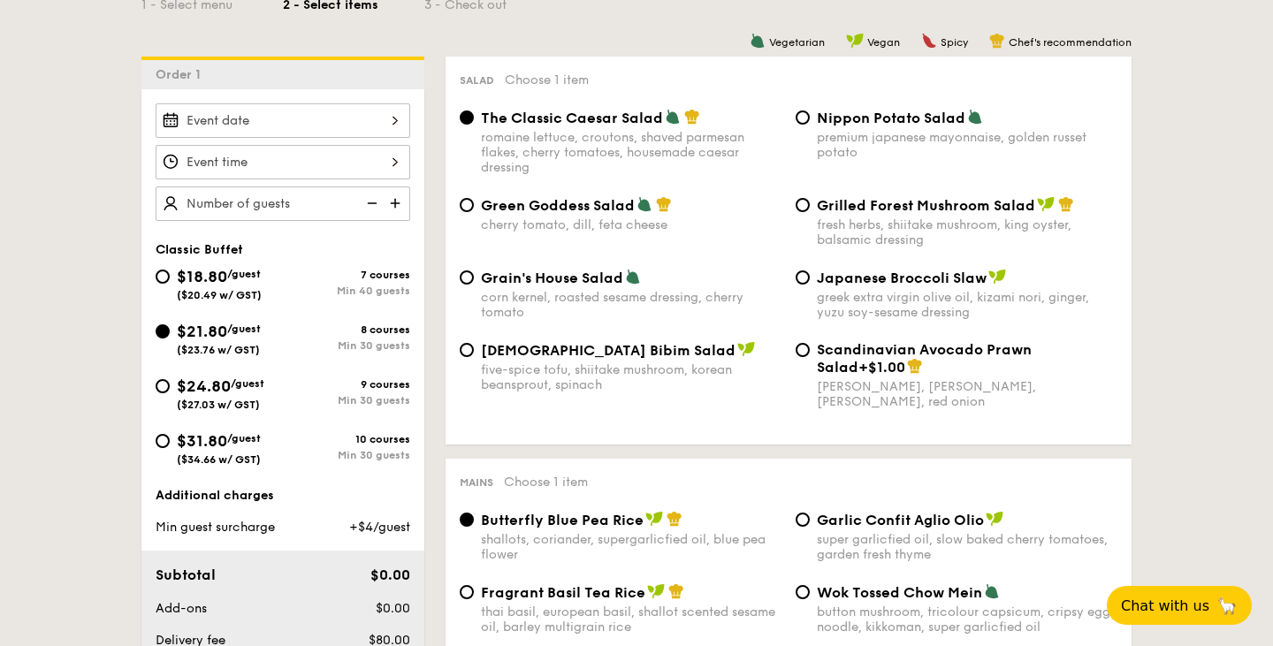
click at [247, 403] on span "($27.03 w/ GST)" at bounding box center [218, 405] width 83 height 12
click at [170, 393] on input "$24.80 /guest ($27.03 w/ GST) 9 courses Min 30 guests" at bounding box center [163, 386] width 14 height 14
radio input "true"
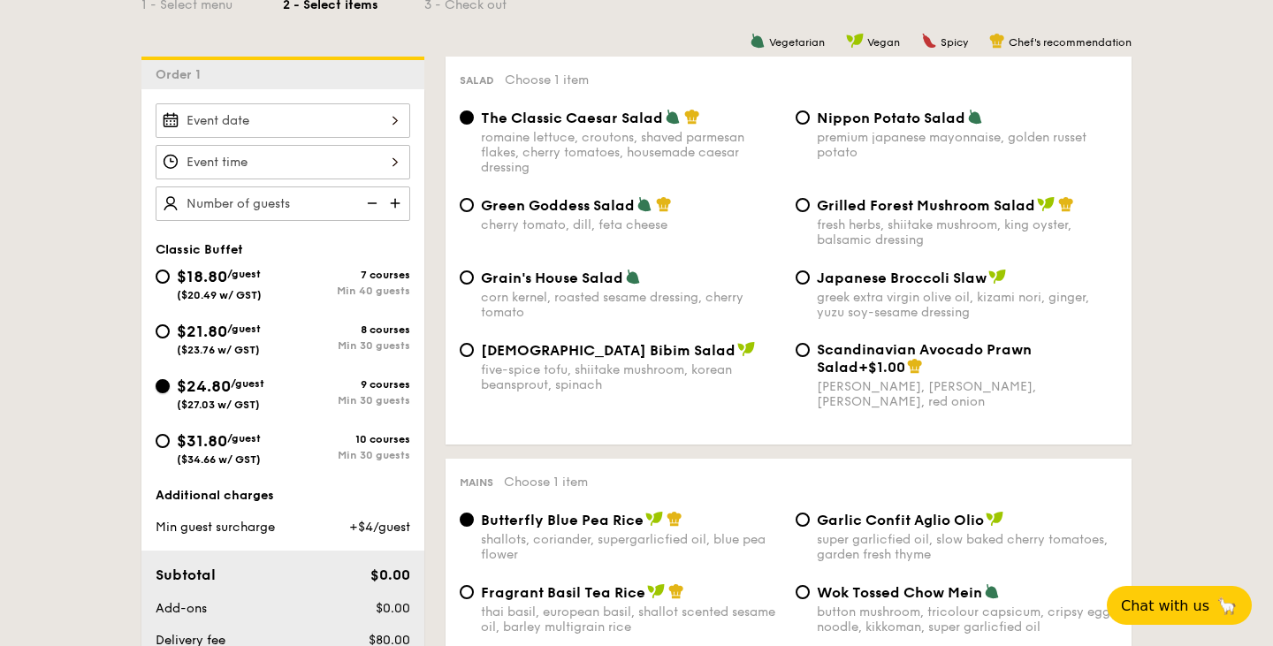
radio input "true"
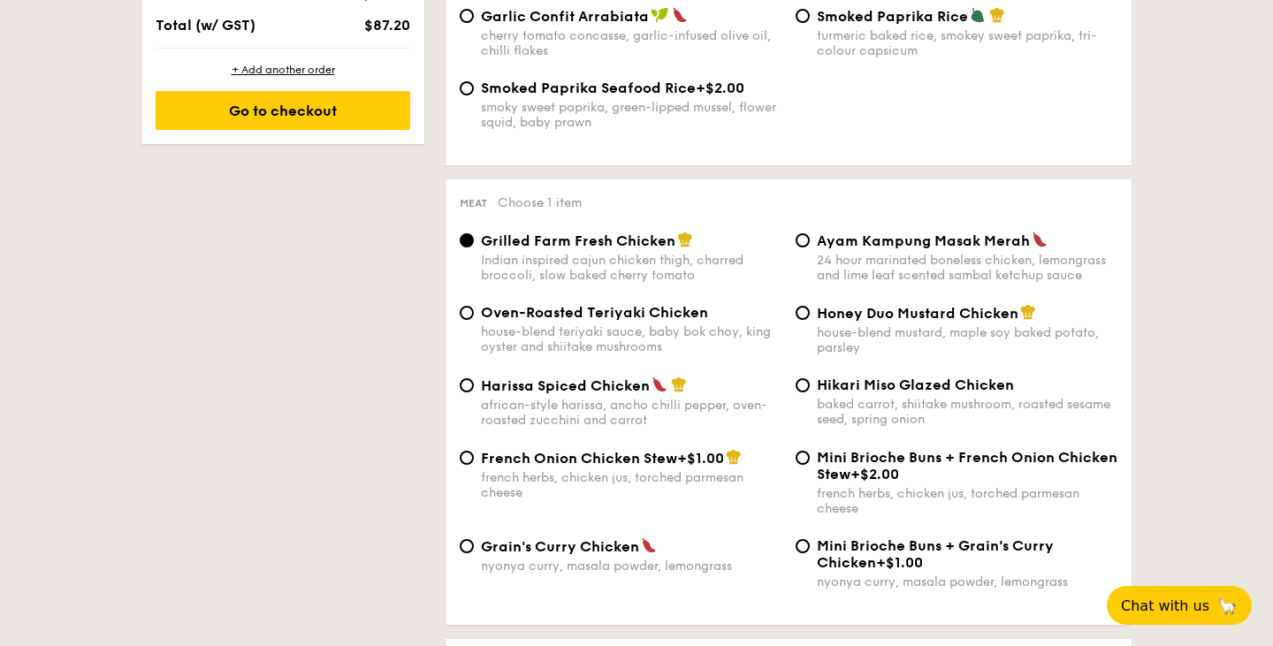
scroll to position [1154, 0]
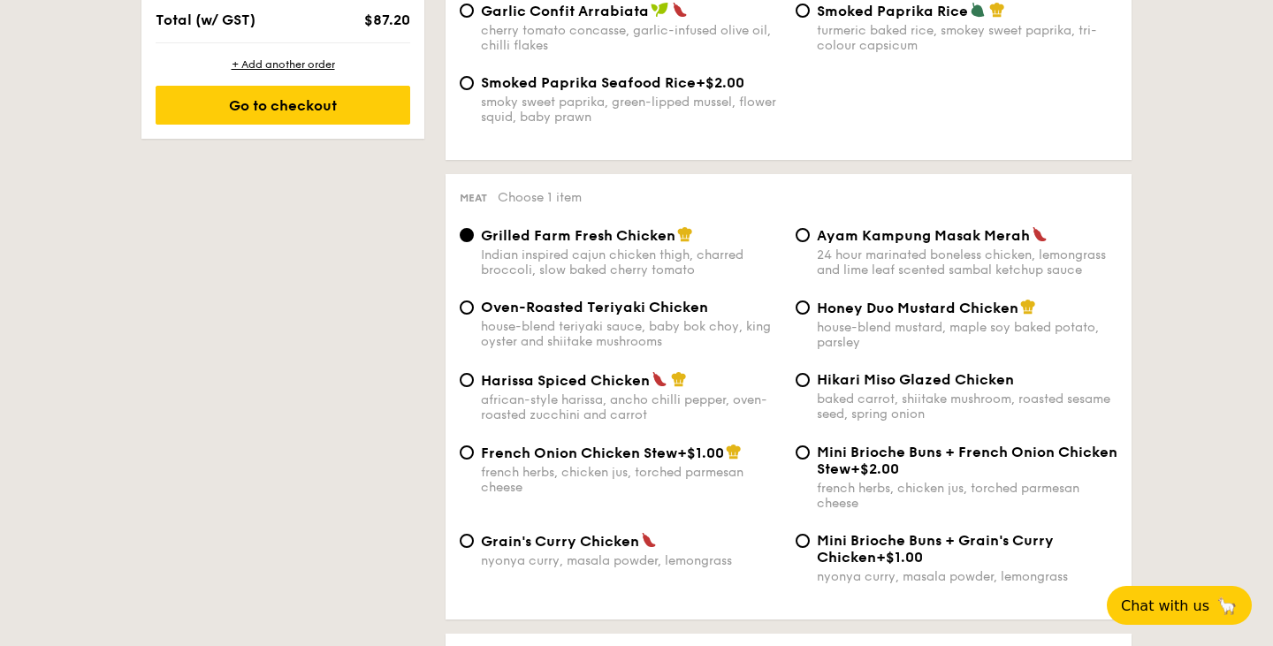
click at [515, 460] on span "French Onion Chicken Stew" at bounding box center [579, 453] width 196 height 17
click at [474, 460] on input "French Onion Chicken Stew +$1.00 french herbs, chicken jus, torched parmesan ch…" at bounding box center [467, 453] width 14 height 14
radio input "true"
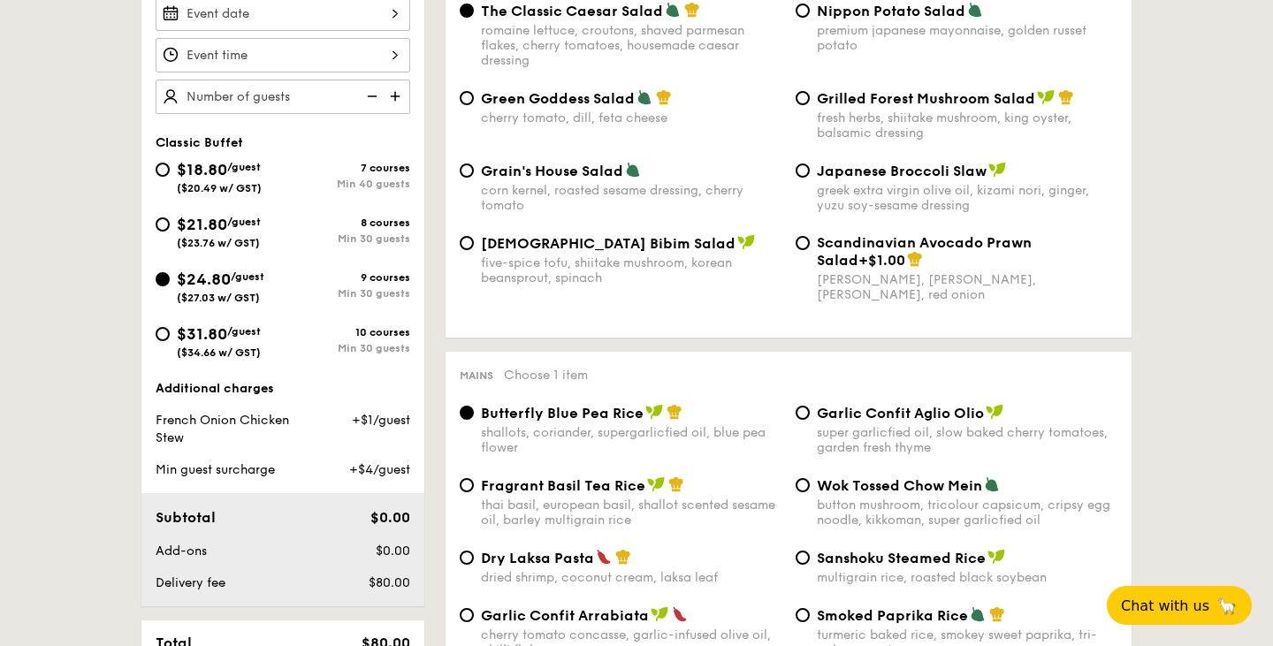
scroll to position [530, 0]
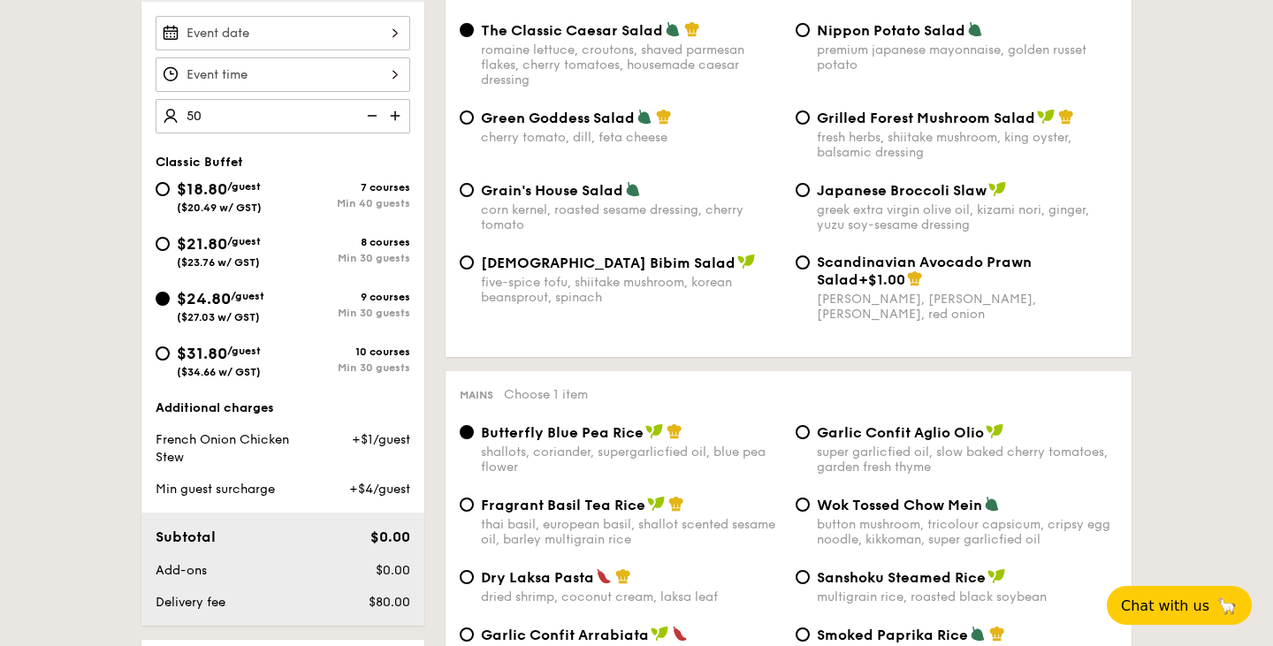
type input "50 guests"
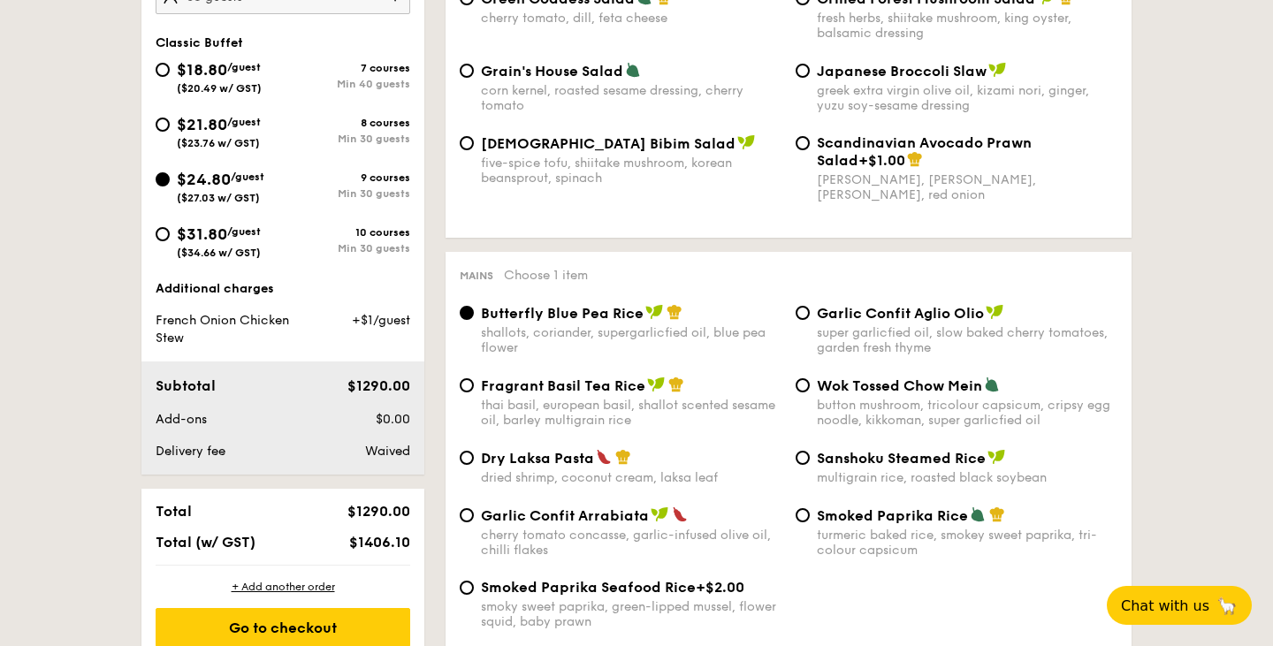
scroll to position [658, 0]
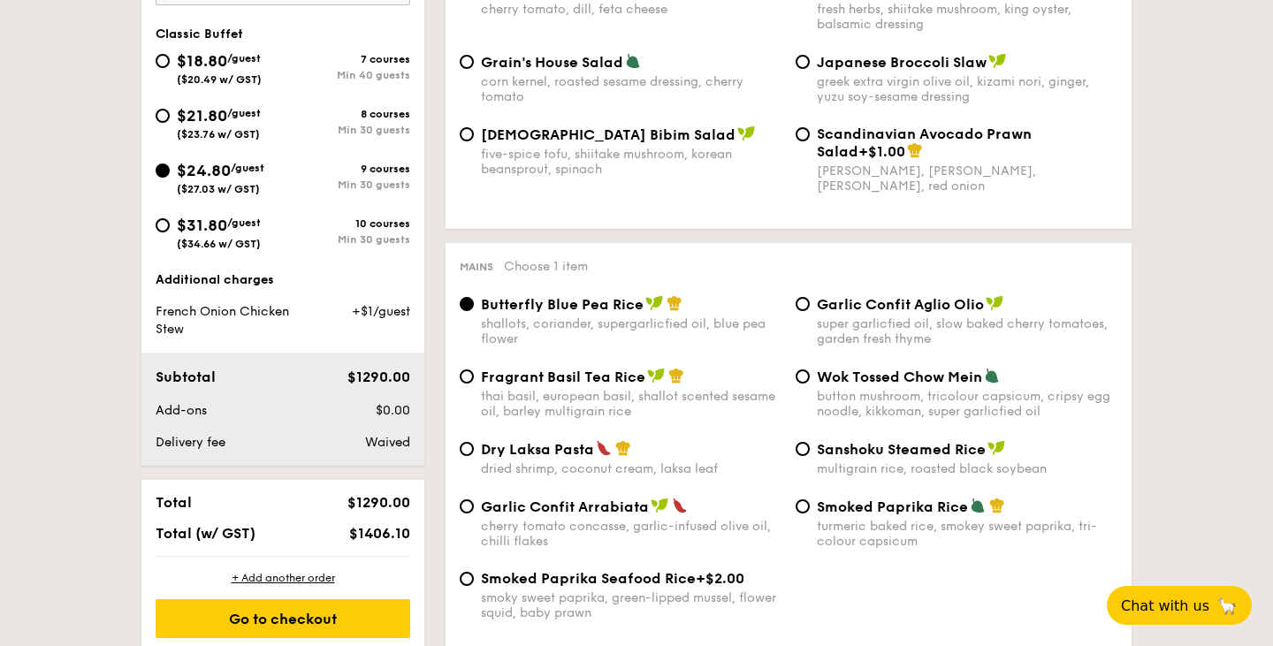
click at [239, 126] on div "$21.80 /guest ($23.76 w/ GST)" at bounding box center [219, 121] width 84 height 37
click at [170, 123] on input "$21.80 /guest ($23.76 w/ GST) 8 courses Min 30 guests" at bounding box center [163, 116] width 14 height 14
radio input "true"
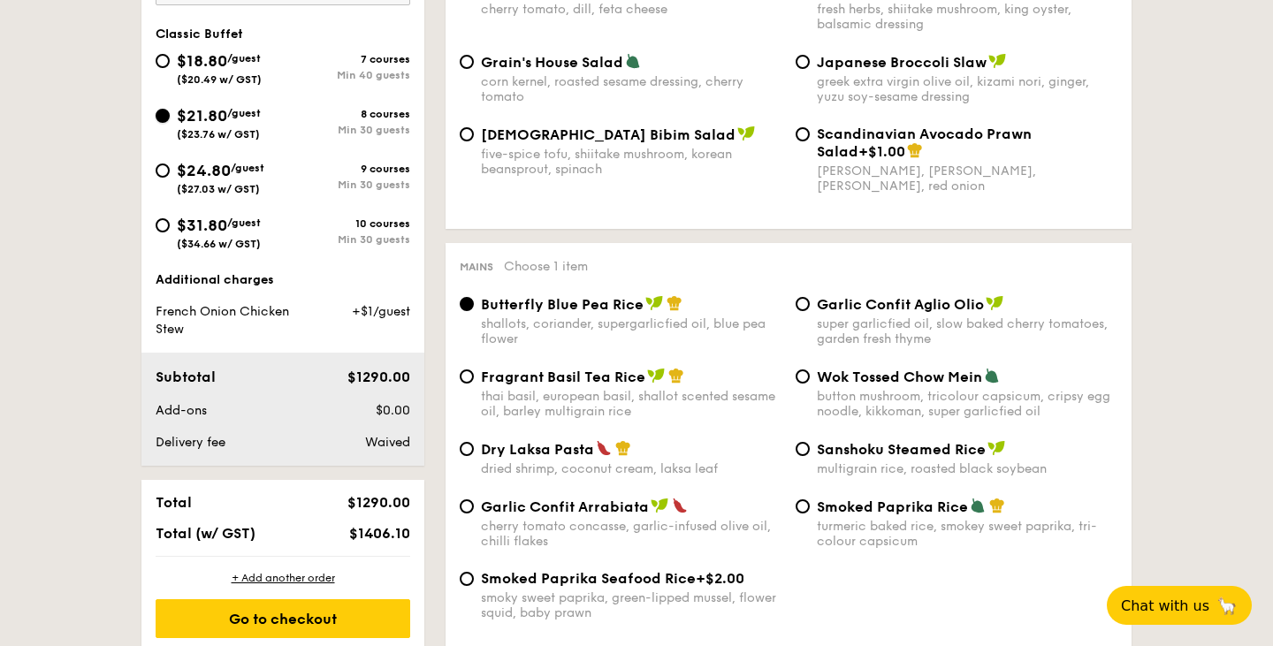
radio input "true"
radio input "false"
radio input "true"
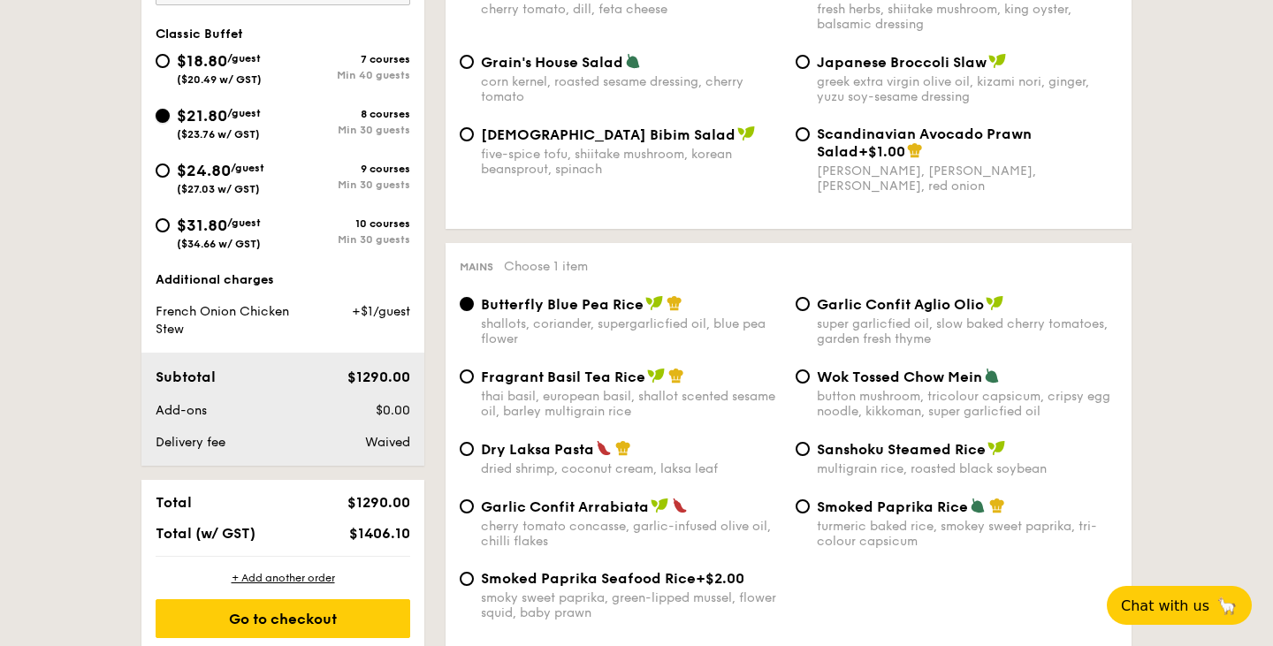
radio input "true"
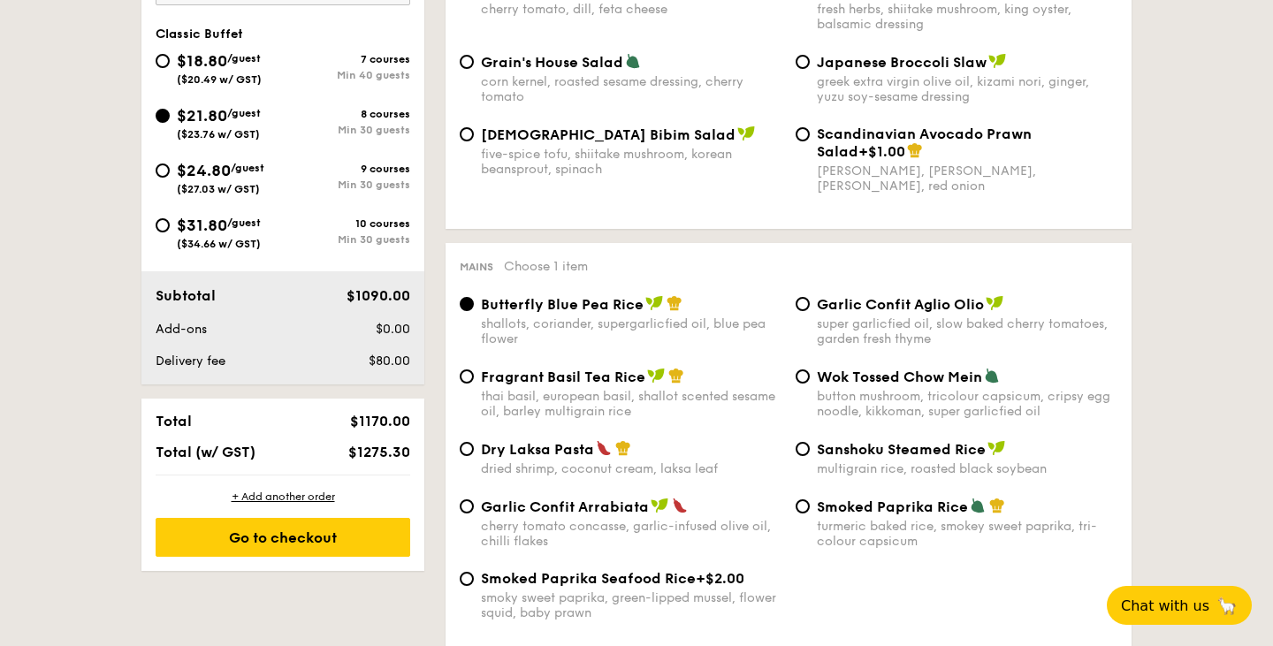
click at [225, 172] on span "$24.80" at bounding box center [204, 170] width 54 height 19
click at [170, 172] on input "$24.80 /guest ($27.03 w/ GST) 9 courses Min 30 guests" at bounding box center [163, 171] width 14 height 14
radio input "true"
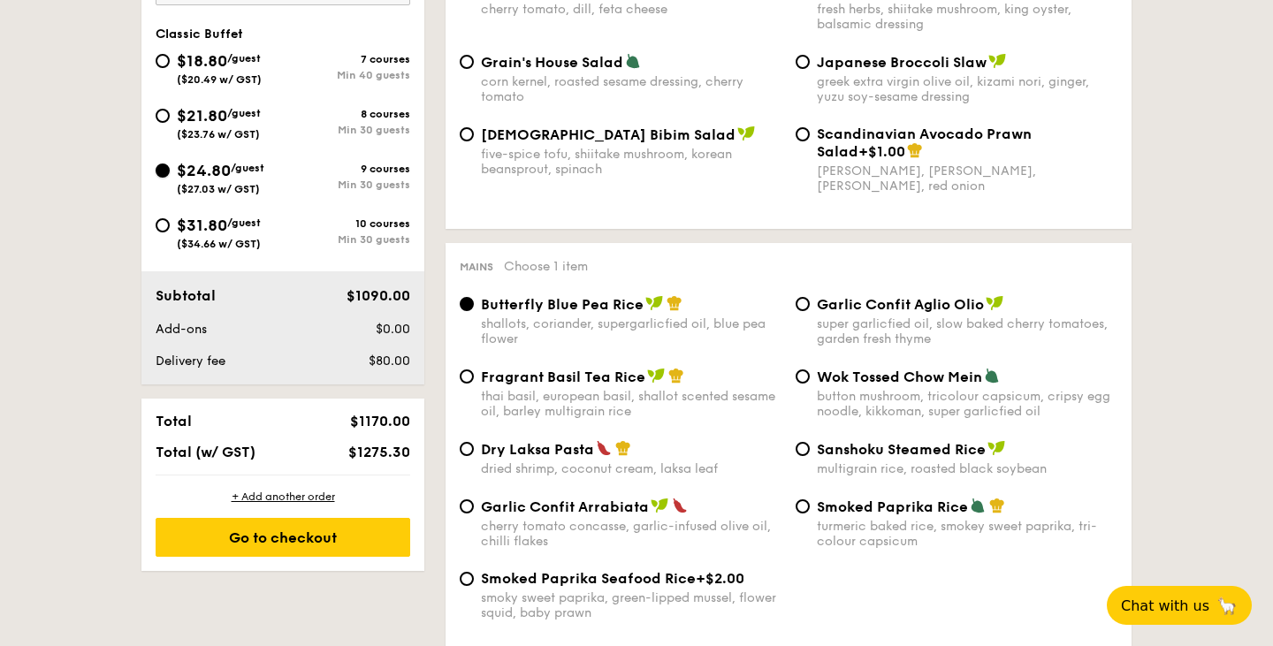
radio input "true"
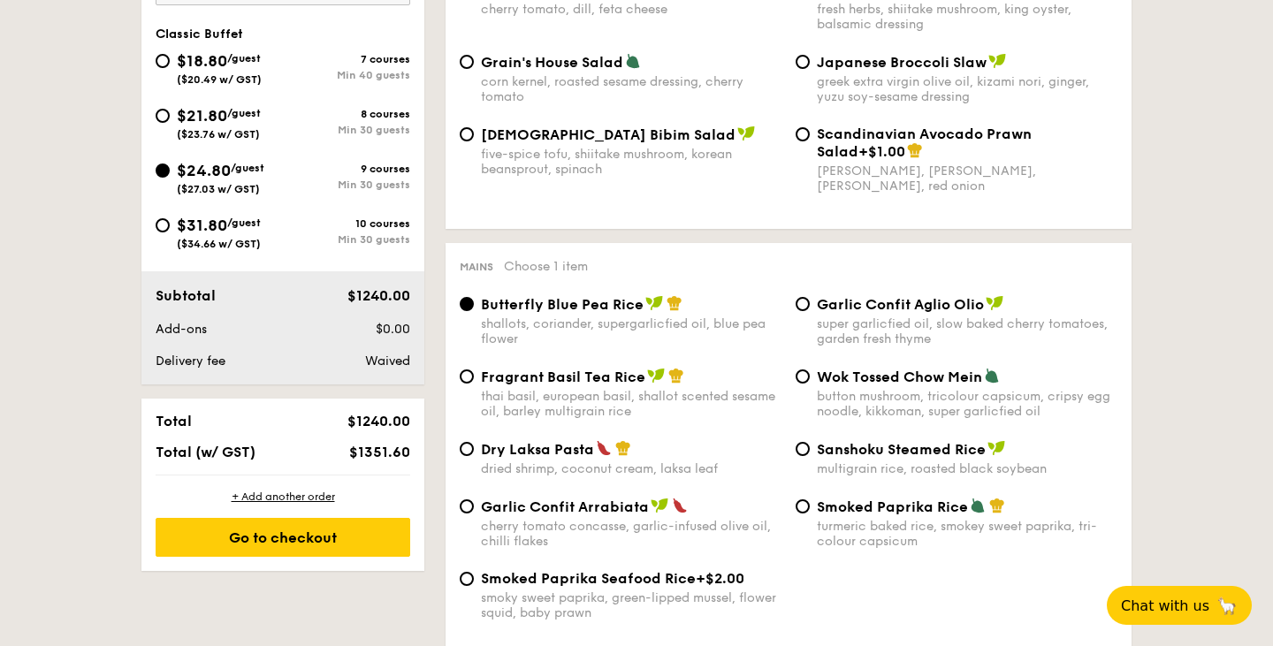
click at [234, 126] on div "$21.80 /guest ($23.76 w/ GST)" at bounding box center [219, 121] width 84 height 37
click at [170, 123] on input "$21.80 /guest ($23.76 w/ GST) 8 courses Min 30 guests" at bounding box center [163, 116] width 14 height 14
radio input "true"
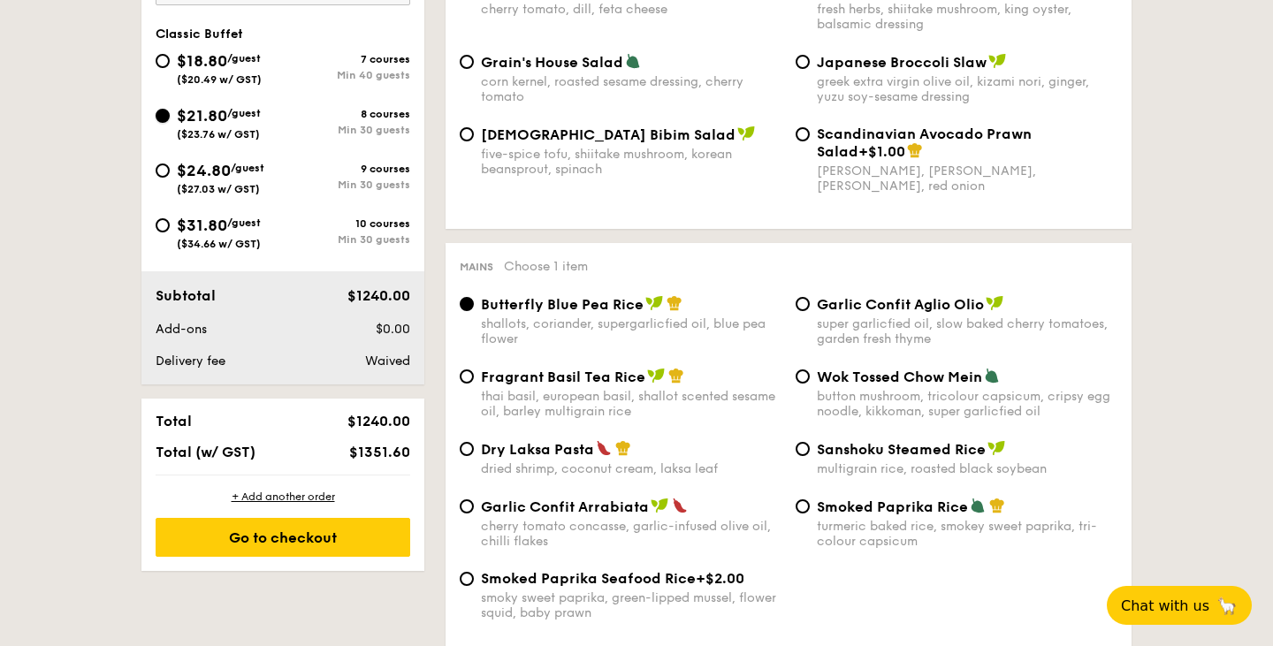
radio input "true"
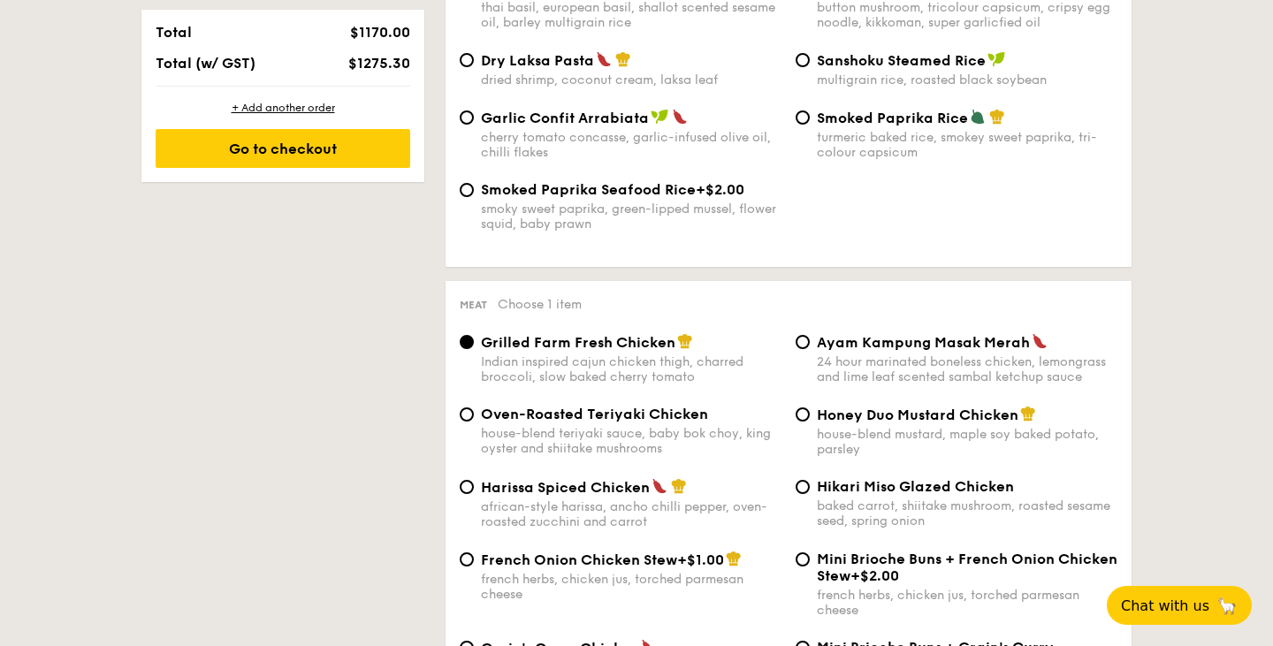
scroll to position [1059, 0]
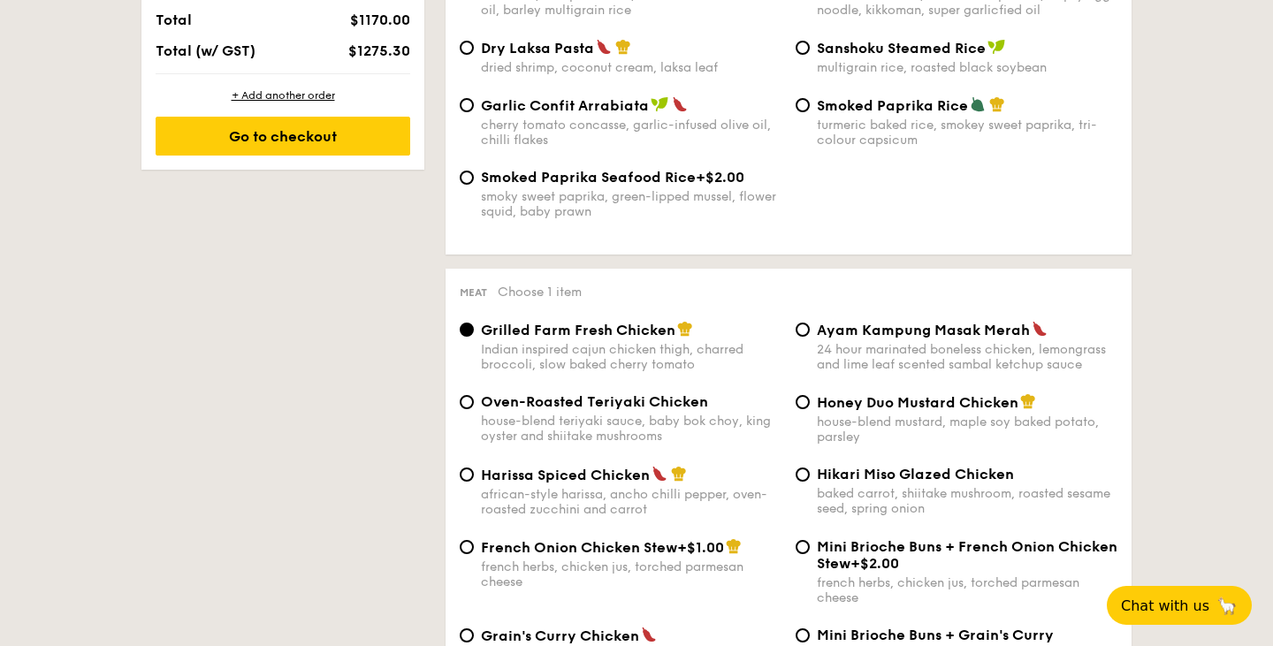
click at [636, 556] on span "French Onion Chicken Stew" at bounding box center [579, 547] width 196 height 17
click at [474, 554] on input "French Onion Chicken Stew +$1.00 french herbs, chicken jus, torched parmesan ch…" at bounding box center [467, 547] width 14 height 14
radio input "true"
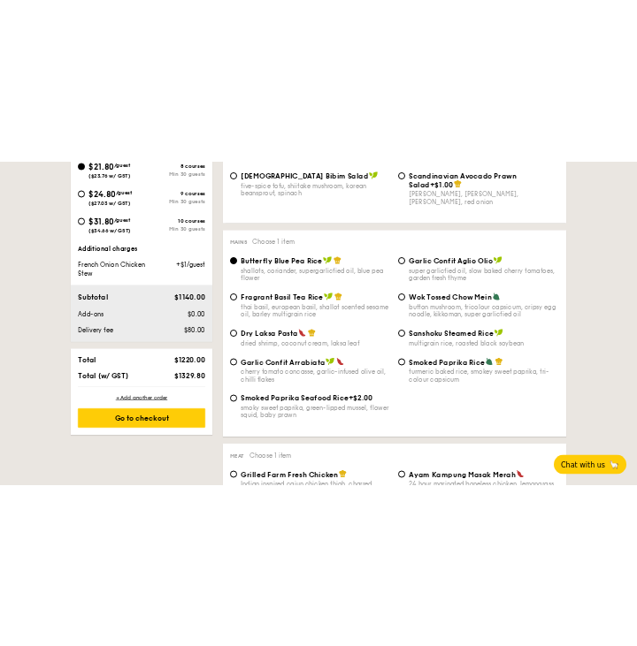
scroll to position [784, 0]
